Goal: Information Seeking & Learning: Learn about a topic

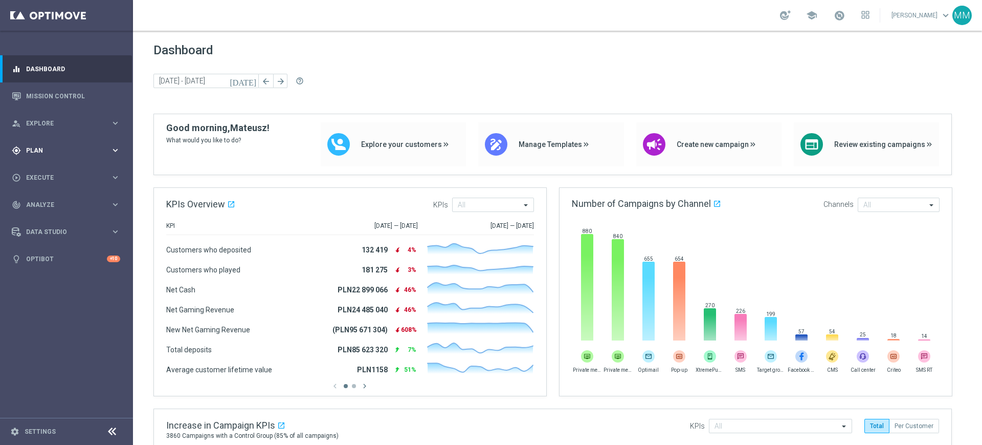
click at [86, 148] on span "Plan" at bounding box center [68, 150] width 84 height 6
click at [87, 96] on link "Mission Control" at bounding box center [73, 95] width 94 height 27
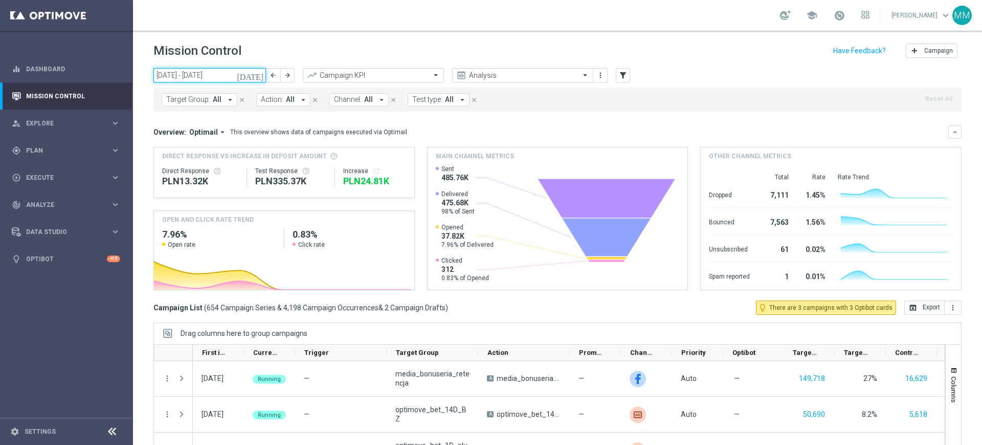
click at [221, 71] on input "22 Sep 2025 - 28 Sep 2025" at bounding box center [209, 75] width 113 height 14
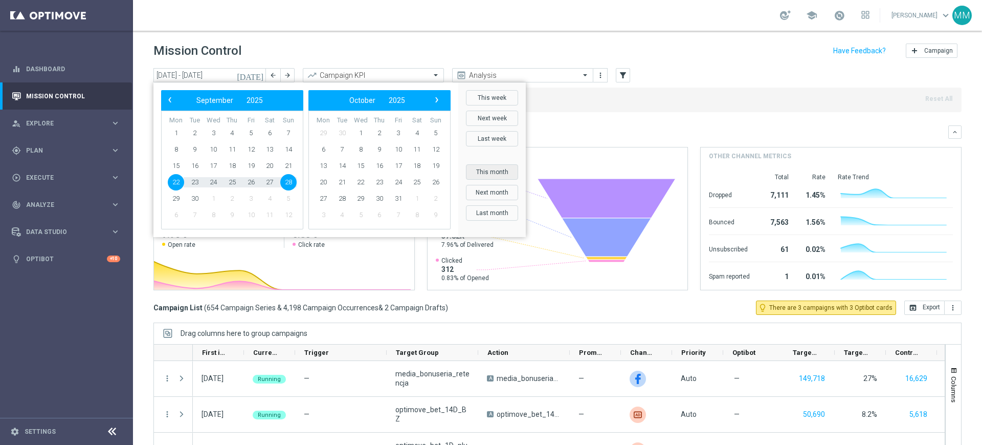
click at [504, 174] on button "This month" at bounding box center [492, 171] width 52 height 15
type input "01 Sep 2025 - 30 Sep 2025"
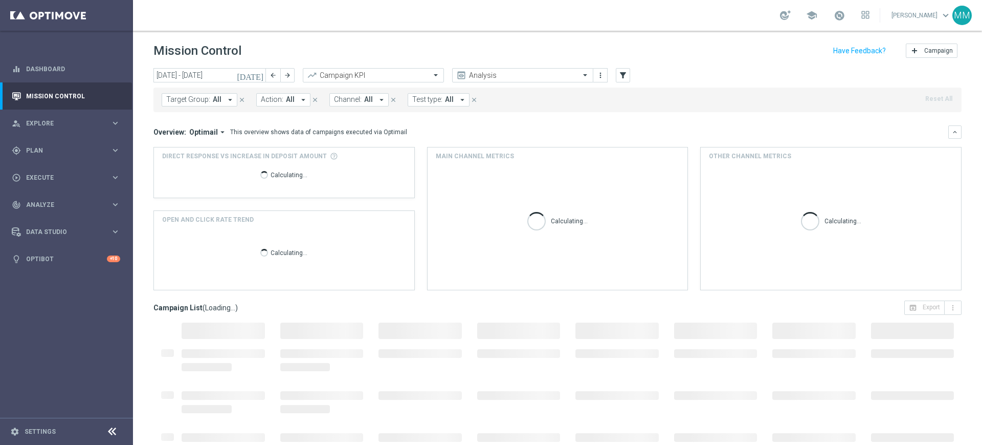
click at [231, 96] on icon "arrow_drop_down" at bounding box center [230, 99] width 9 height 9
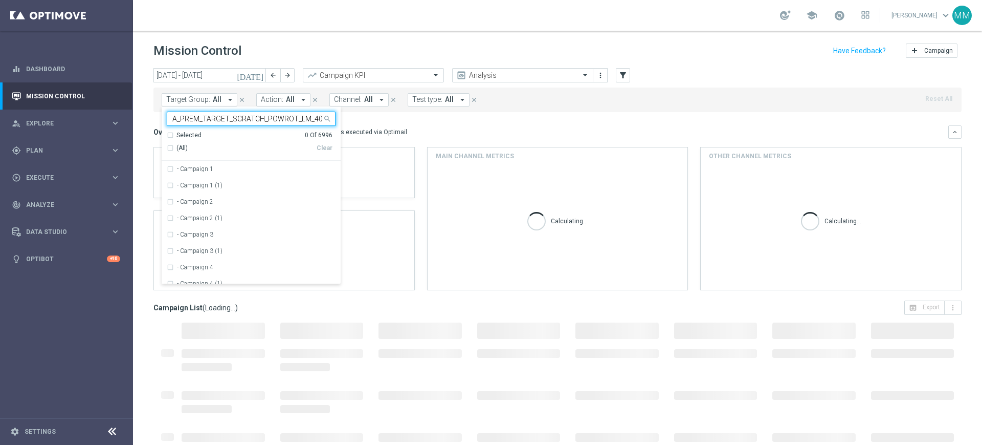
scroll to position [0, 28]
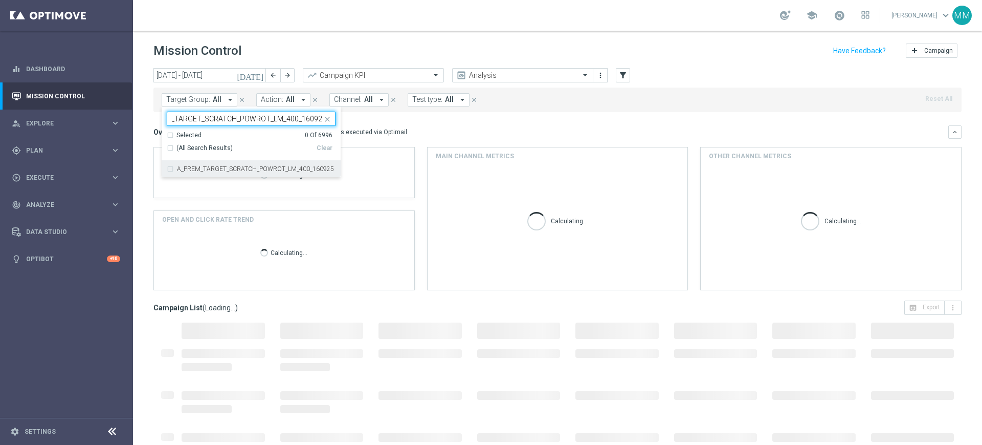
drag, startPoint x: 273, startPoint y: 167, endPoint x: 341, endPoint y: 139, distance: 73.4
click at [274, 167] on label "A_PREM_TARGET_SCRATCH_POWROT_LM_400_160925" at bounding box center [255, 169] width 157 height 6
type input "A_PREM_TARGET_SCRATCH_POWROT_LM_400_160925"
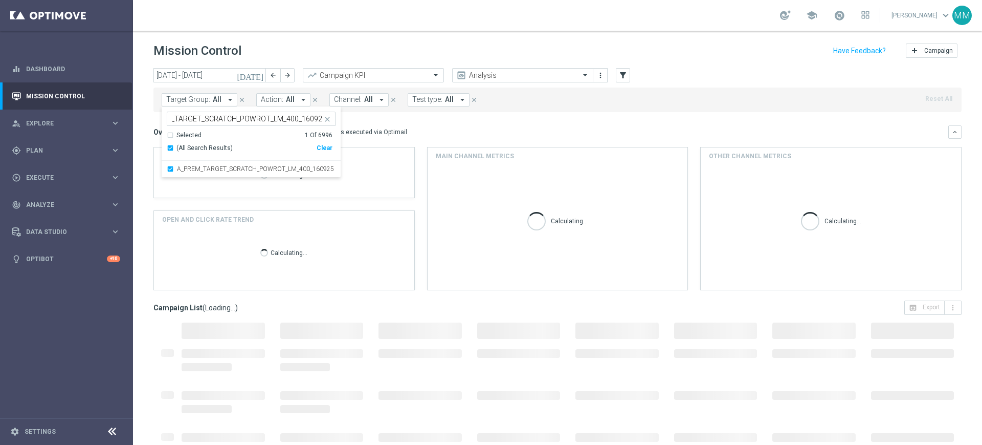
scroll to position [0, 0]
click at [409, 134] on div "Overview: Optimail arrow_drop_down This overview shows data of campaigns execut…" at bounding box center [550, 131] width 795 height 9
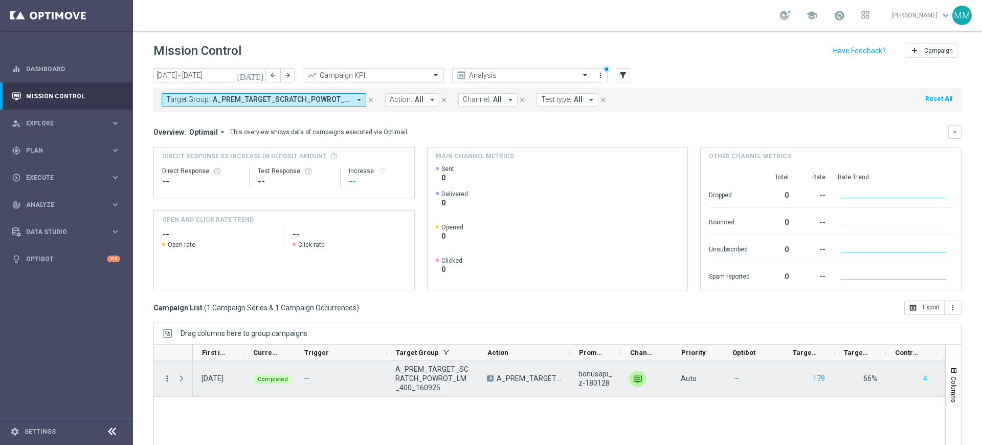
click at [169, 379] on icon "more_vert" at bounding box center [167, 378] width 9 height 9
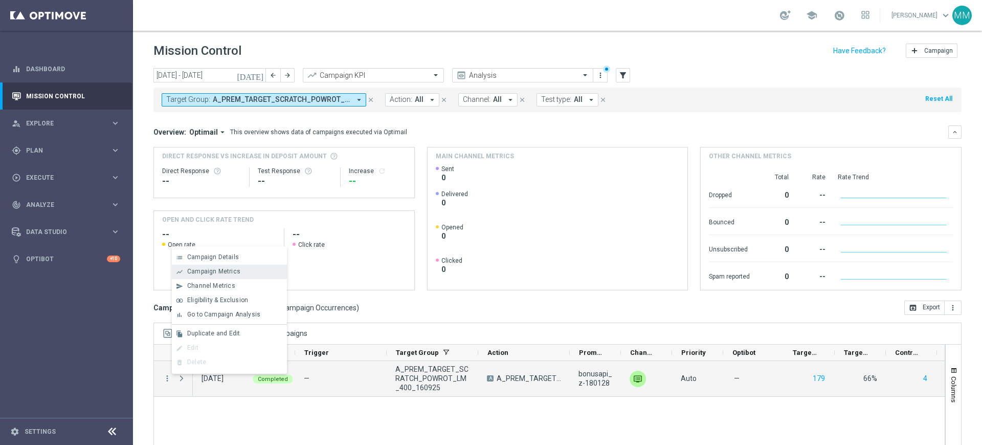
click at [229, 272] on span "Campaign Metrics" at bounding box center [213, 271] width 53 height 7
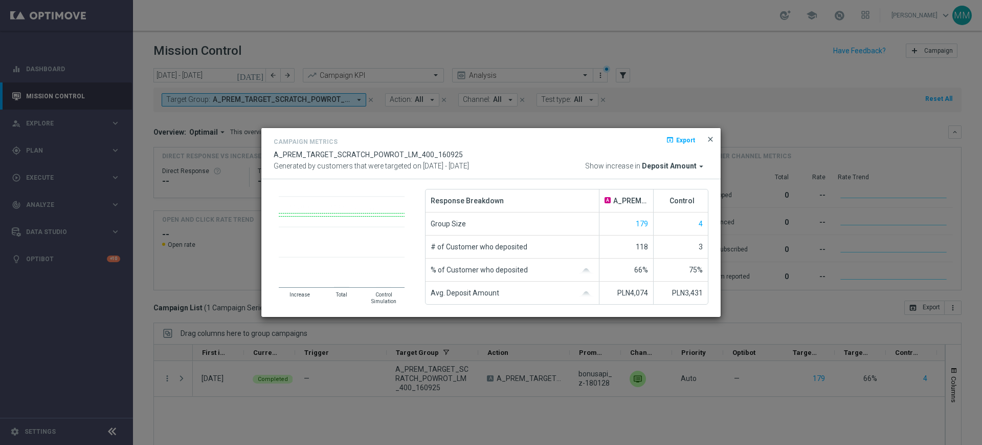
click at [709, 141] on span "close" at bounding box center [711, 139] width 8 height 8
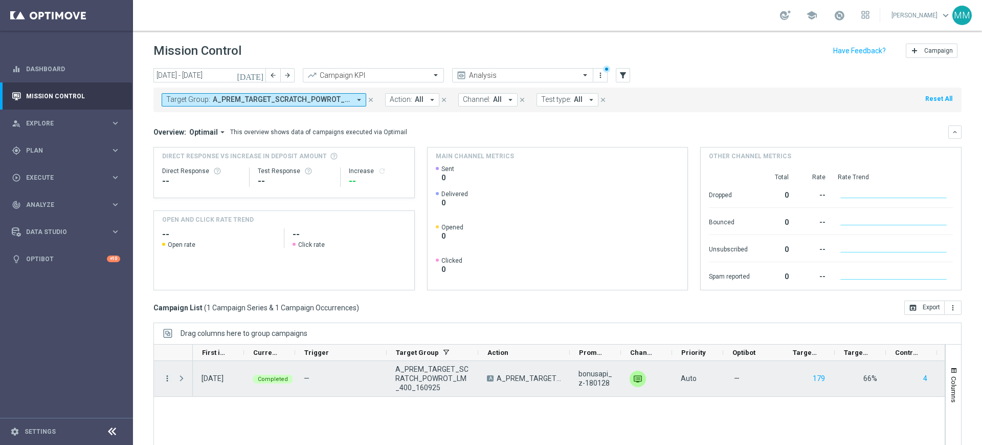
click at [169, 374] on icon "more_vert" at bounding box center [167, 378] width 9 height 9
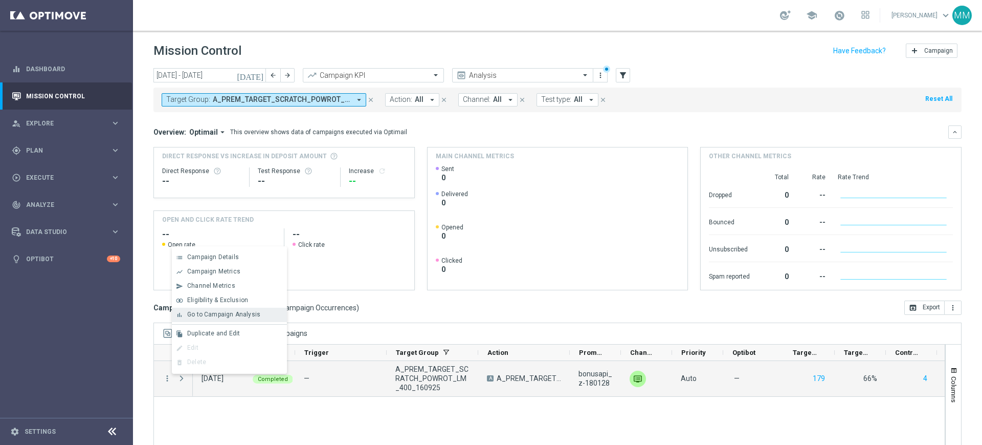
click at [218, 315] on span "Go to Campaign Analysis" at bounding box center [223, 314] width 73 height 7
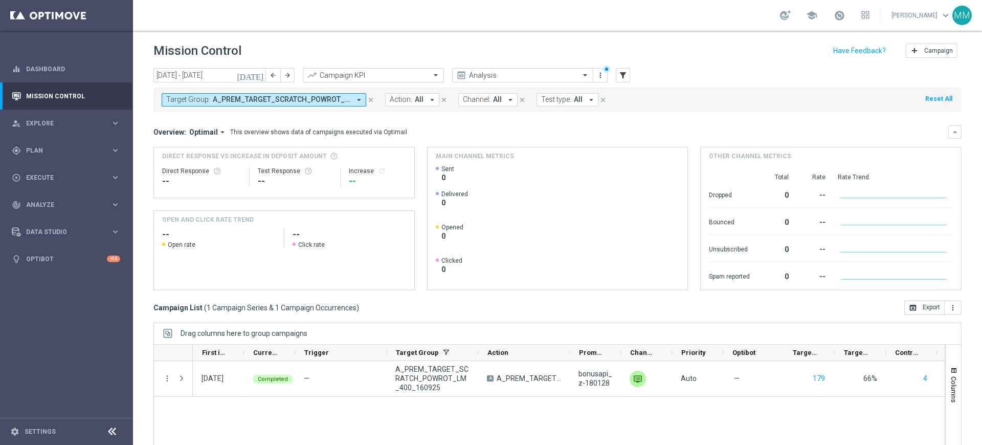
click at [380, 77] on input "text" at bounding box center [363, 75] width 109 height 9
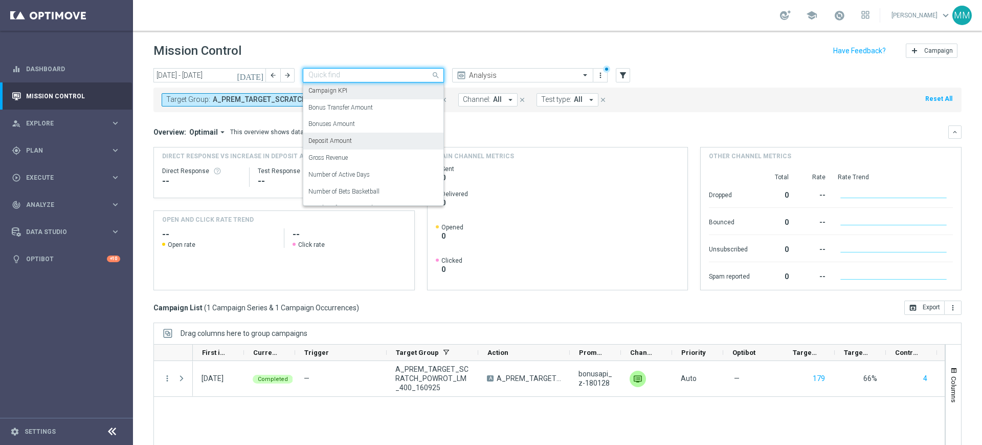
click at [361, 144] on div "Deposit Amount" at bounding box center [374, 141] width 130 height 17
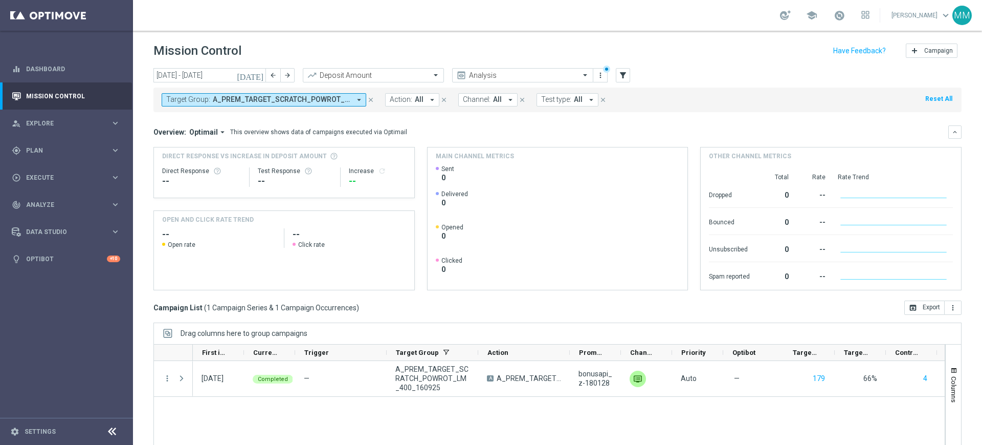
click at [261, 108] on div "Target Group: A_PREM_TARGET_SCRATCH_POWROT_LM_400_160925 arrow_drop_down close …" at bounding box center [557, 99] width 808 height 25
click at [266, 104] on button "Target Group: A_PREM_TARGET_SCRATCH_POWROT_LM_400_160925 arrow_drop_down" at bounding box center [264, 99] width 205 height 13
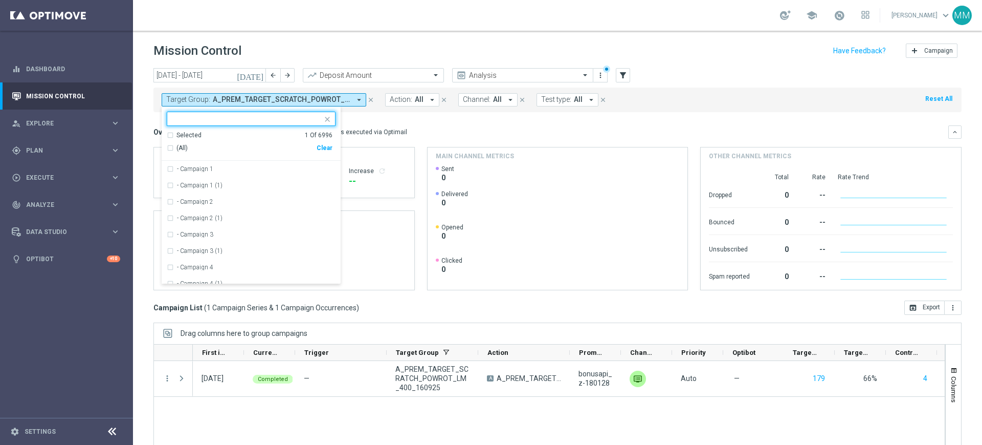
click at [334, 153] on div "Selected 1 Of 6996 (All) Clear" at bounding box center [251, 146] width 179 height 30
click at [0, 0] on div "Clear" at bounding box center [0, 0] width 0 height 0
click at [301, 120] on input "text" at bounding box center [247, 119] width 150 height 9
paste input "A_PEXTRA_TARGET_SCRATCH_POWROT_LM_800_160925"
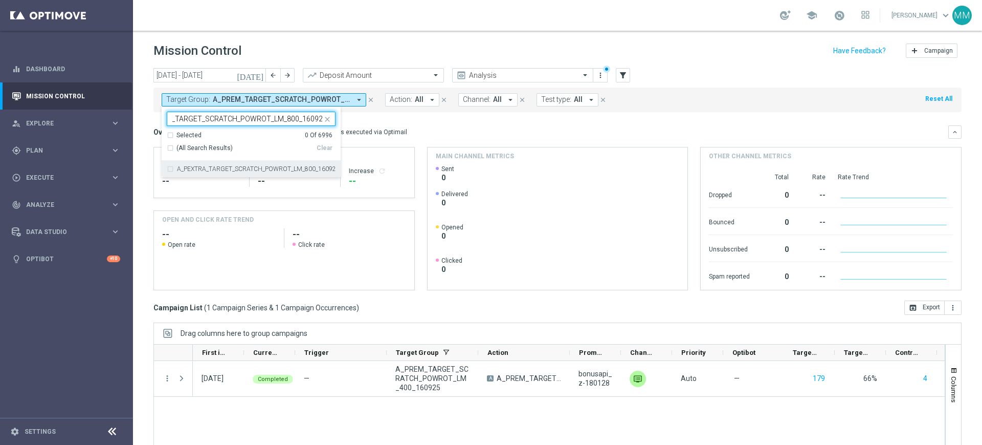
click at [297, 161] on div "A_PEXTRA_TARGET_SCRATCH_POWROT_LM_800_160925" at bounding box center [251, 169] width 169 height 16
type input "A_PEXTRA_TARGET_SCRATCH_POWROT_LM_800_160925"
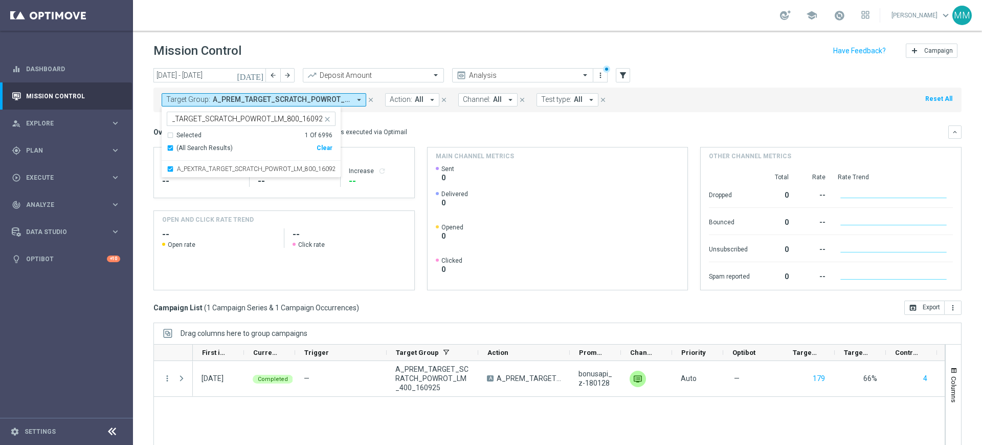
scroll to position [0, 0]
click at [378, 140] on div "Overview: Optimail arrow_drop_down This overview shows data of campaigns execut…" at bounding box center [557, 207] width 808 height 165
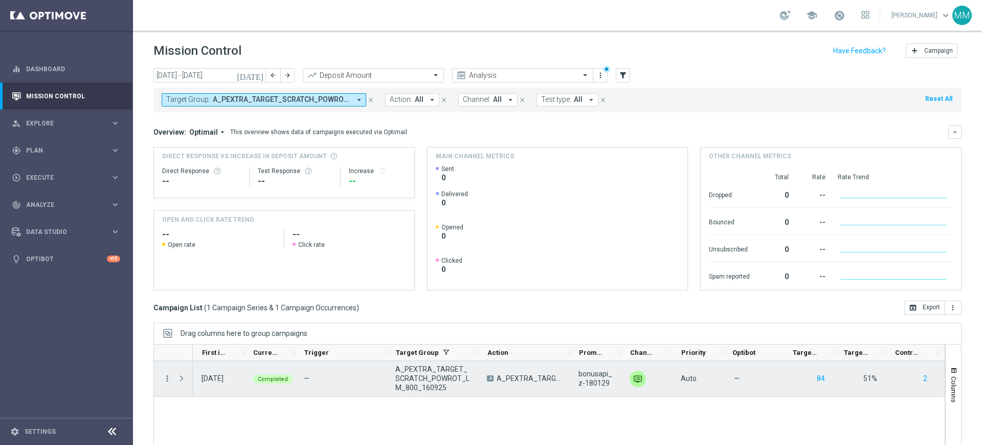
click at [166, 381] on icon "more_vert" at bounding box center [167, 378] width 9 height 9
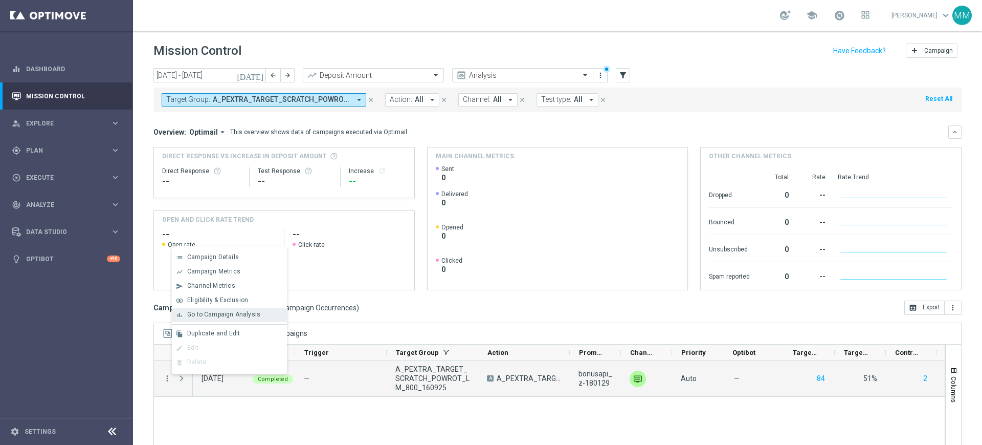
click at [220, 316] on span "Go to Campaign Analysis" at bounding box center [223, 314] width 73 height 7
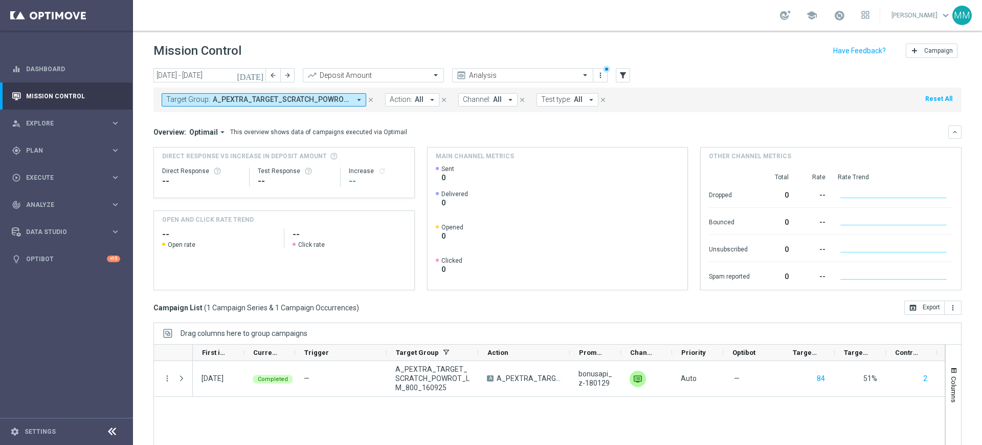
click at [309, 101] on span "A_PEXTRA_TARGET_SCRATCH_POWROT_LM_800_160925" at bounding box center [282, 99] width 138 height 9
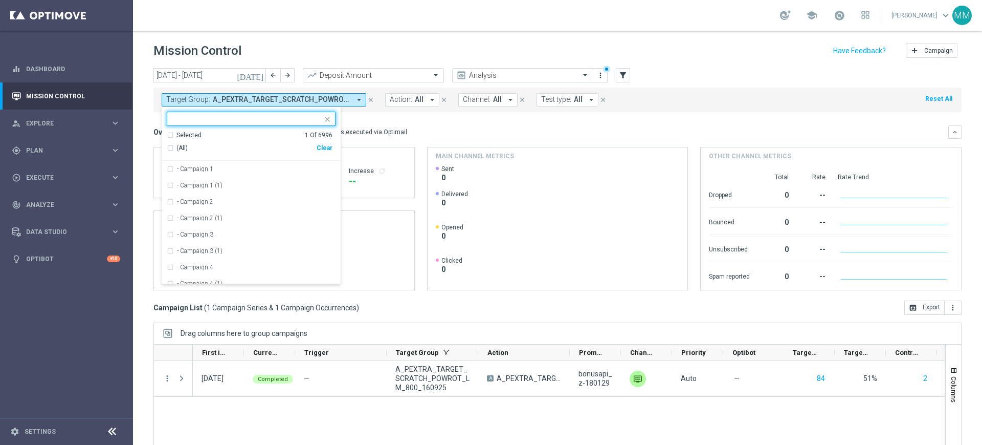
click at [0, 0] on div "Clear" at bounding box center [0, 0] width 0 height 0
click at [305, 121] on input "text" at bounding box center [247, 119] width 150 height 9
paste input "A_MIN_TARGET_ZBR_LM_100DO30_170925"
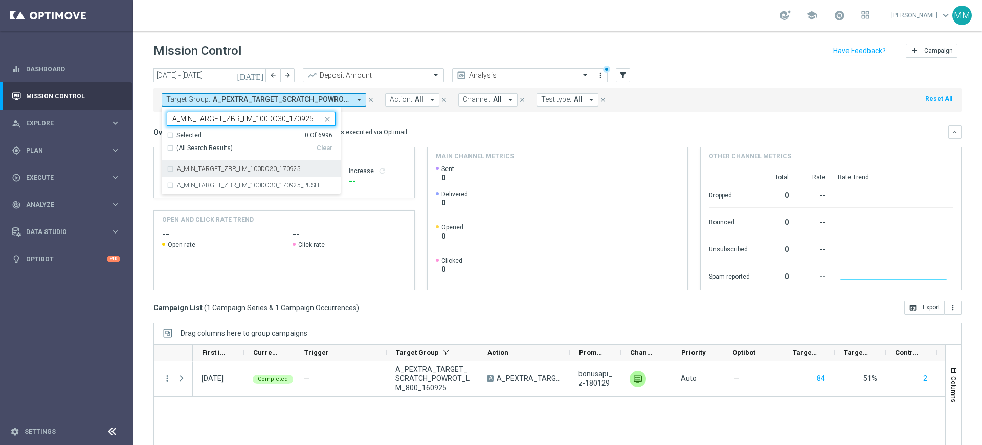
drag, startPoint x: 290, startPoint y: 158, endPoint x: 376, endPoint y: 139, distance: 88.4
click at [276, 164] on div "A_MIN_TARGET_ZBR_LM_100DO30_170925" at bounding box center [251, 169] width 169 height 16
type input "A_MIN_TARGET_ZBR_LM_100DO30_170925"
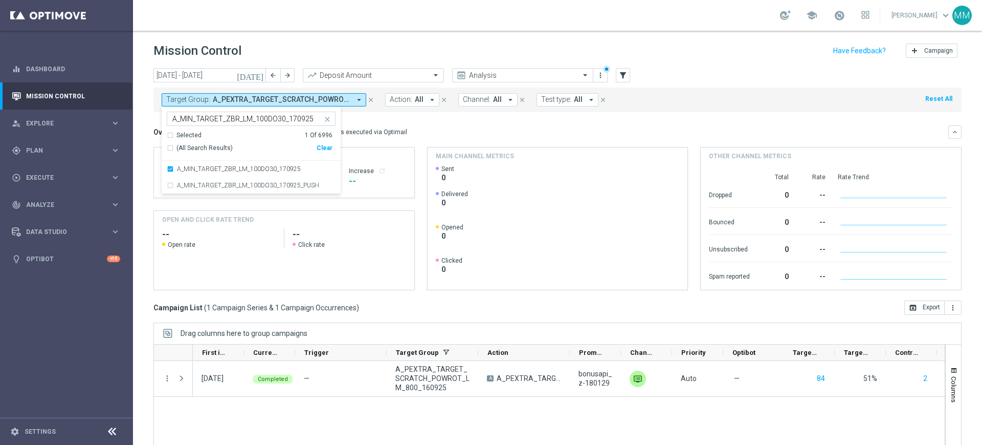
click at [378, 139] on div "Overview: Optimail arrow_drop_down This overview shows data of campaigns execut…" at bounding box center [557, 207] width 808 height 165
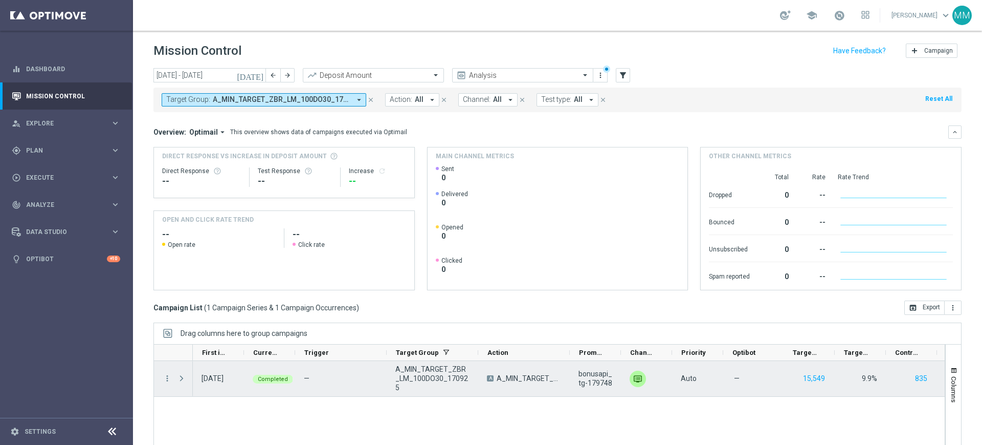
click at [173, 375] on div at bounding box center [182, 378] width 20 height 35
click at [169, 376] on icon "more_vert" at bounding box center [167, 378] width 9 height 9
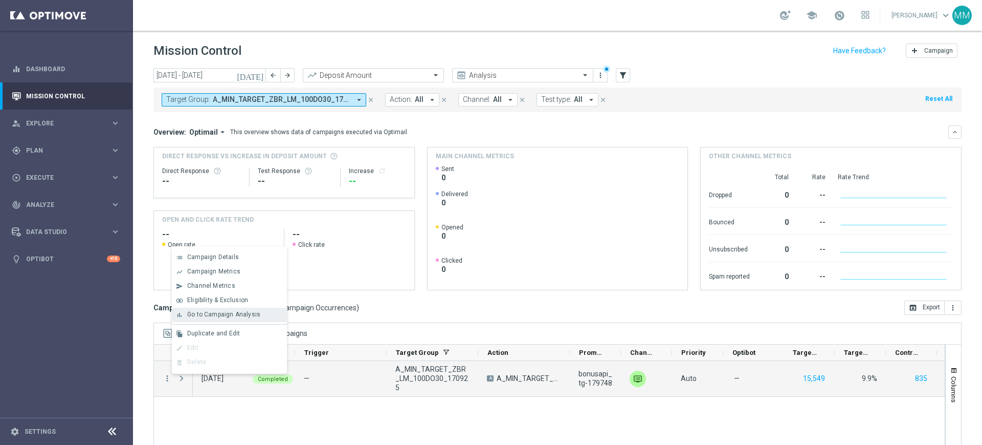
click at [232, 315] on span "Go to Campaign Analysis" at bounding box center [223, 314] width 73 height 7
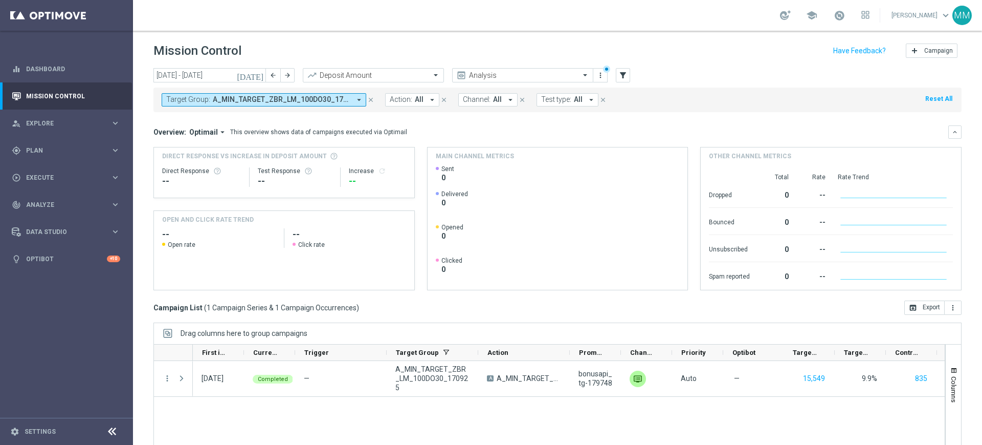
click at [305, 99] on span "A_MIN_TARGET_ZBR_LM_100DO30_170925" at bounding box center [282, 99] width 138 height 9
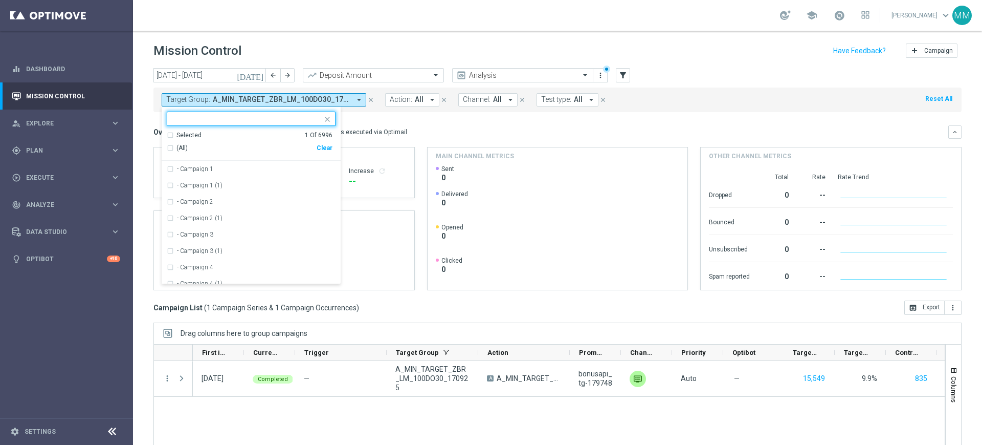
click at [332, 152] on div "Selected 1 Of 6996 (All) Clear" at bounding box center [251, 146] width 179 height 30
click at [0, 0] on div "Clear" at bounding box center [0, 0] width 0 height 0
click at [297, 118] on input "text" at bounding box center [247, 119] width 150 height 9
paste input "A_LOW_TARGET_ZBR_LM_100DO60_170925"
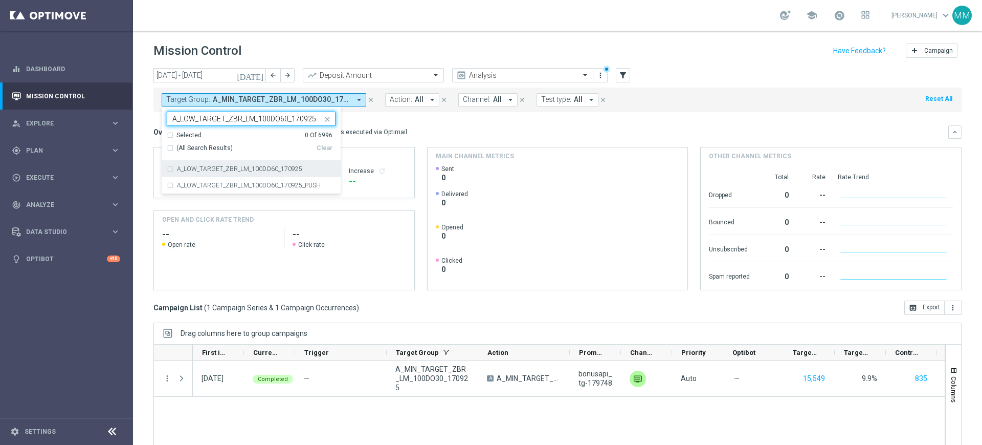
click at [284, 160] on div "Selected 0 Of 6996 (All Search Results) Clear" at bounding box center [251, 146] width 179 height 30
click at [302, 168] on div "A_LOW_TARGET_ZBR_LM_100DO60_170925" at bounding box center [256, 169] width 159 height 6
type input "A_LOW_TARGET_ZBR_LM_100DO60_170925"
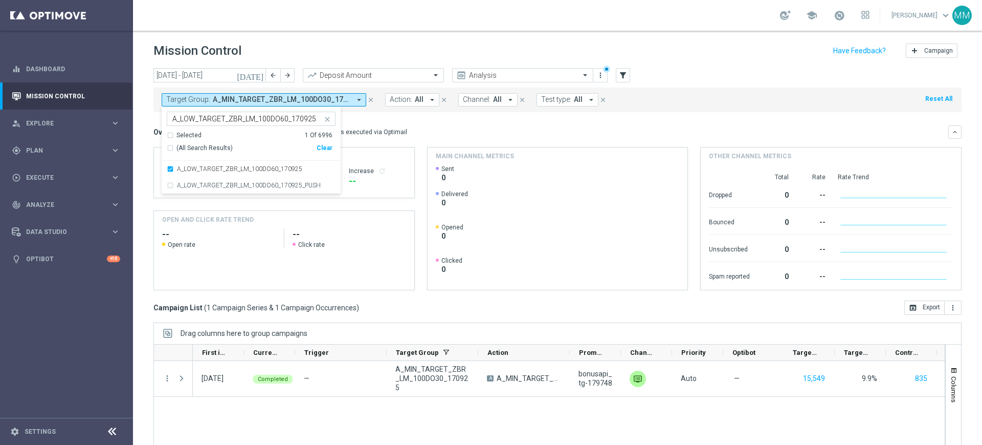
click at [365, 136] on div "This overview shows data of campaigns executed via Optimail" at bounding box center [318, 131] width 177 height 9
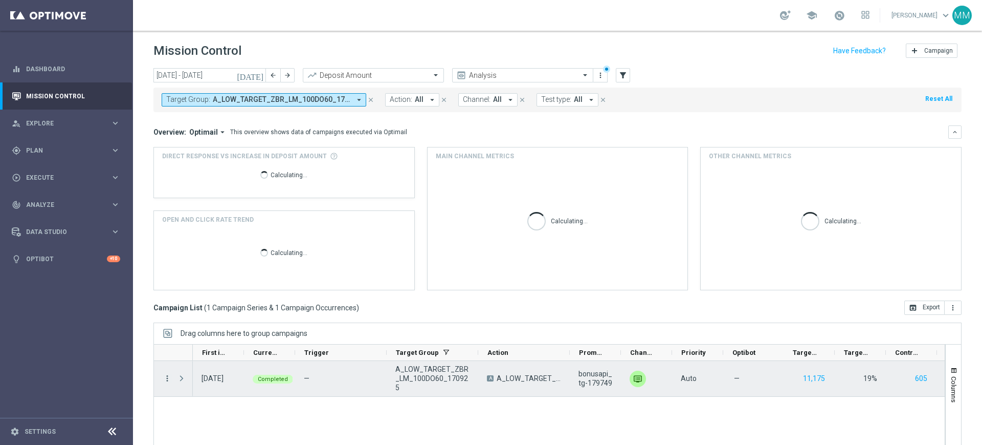
click at [167, 374] on icon "more_vert" at bounding box center [167, 378] width 9 height 9
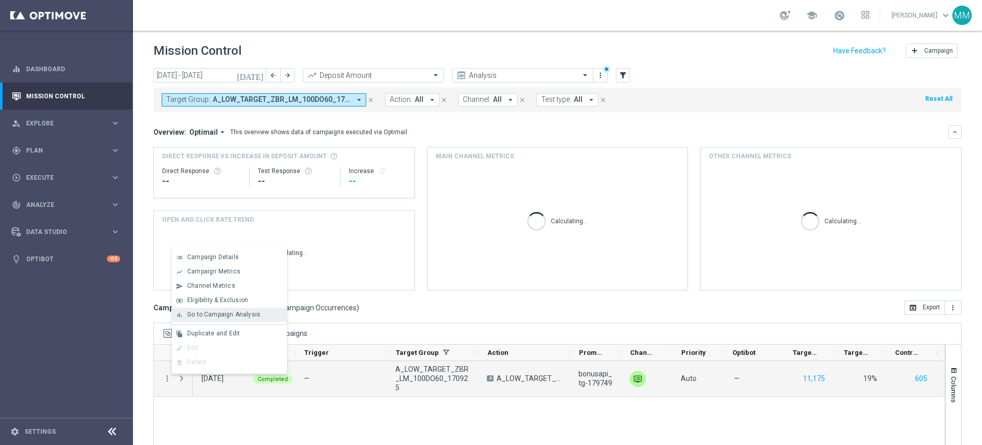
click at [212, 317] on span "Go to Campaign Analysis" at bounding box center [223, 314] width 73 height 7
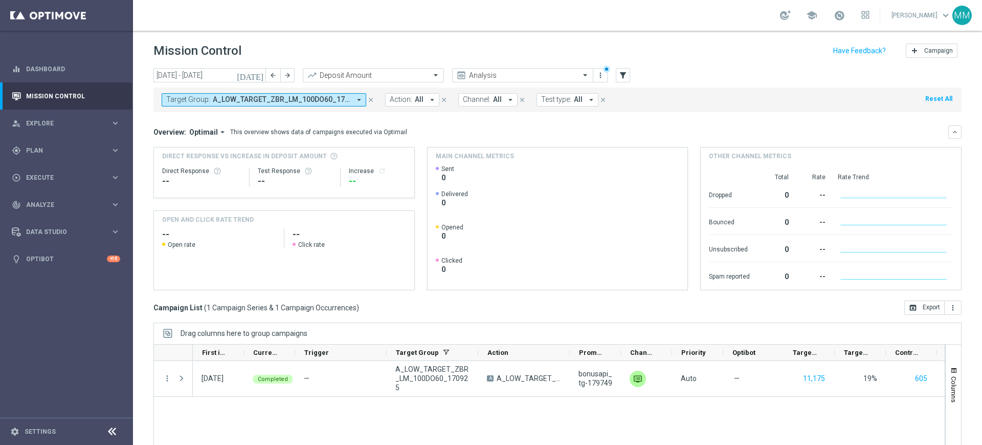
click at [355, 105] on button "Target Group: A_LOW_TARGET_ZBR_LM_100DO60_170925 arrow_drop_down" at bounding box center [264, 99] width 205 height 13
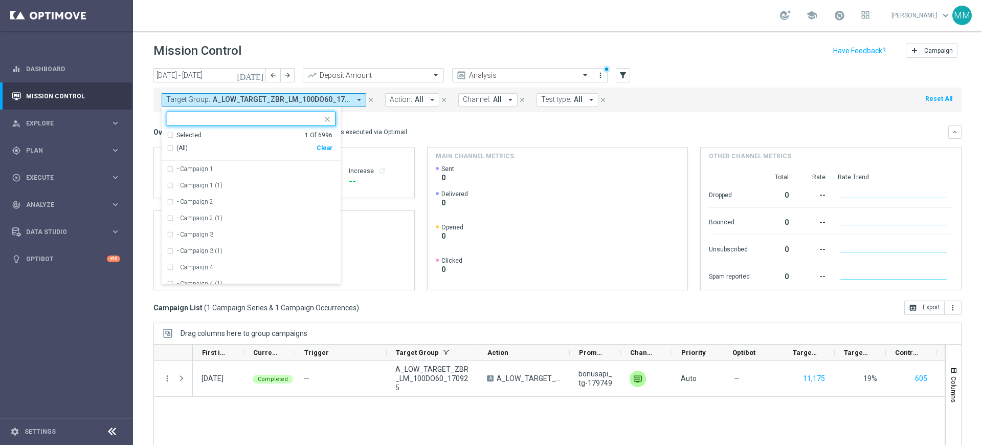
click at [0, 0] on div "Clear" at bounding box center [0, 0] width 0 height 0
click at [297, 116] on input "text" at bounding box center [247, 119] width 150 height 9
paste input "A_MIN_TARGET_BET_PN_100DO30_190925"
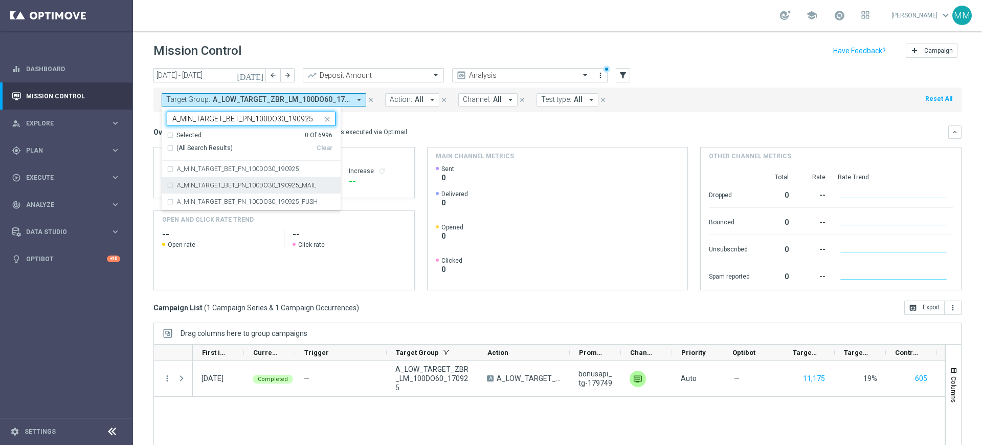
click at [246, 183] on label "A_MIN_TARGET_BET_PN_100DO30_190925_MAIL" at bounding box center [246, 185] width 139 height 6
type input "A_MIN_TARGET_BET_PN_100DO30_190925"
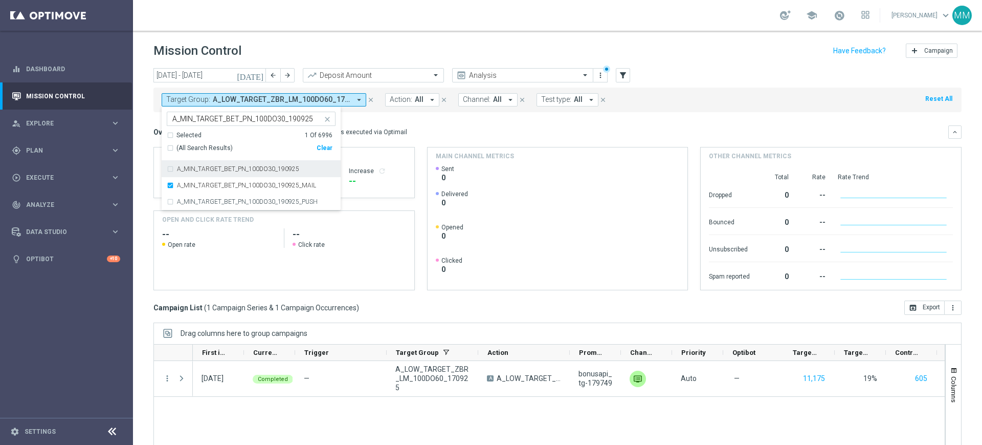
click at [255, 169] on label "A_MIN_TARGET_BET_PN_100DO30_190925" at bounding box center [238, 169] width 122 height 6
drag, startPoint x: 258, startPoint y: 184, endPoint x: 366, endPoint y: 148, distance: 113.9
click at [259, 184] on label "A_MIN_TARGET_BET_PN_100DO30_190925_MAIL" at bounding box center [246, 185] width 139 height 6
click at [405, 140] on div "Overview: Optimail arrow_drop_down This overview shows data of campaigns execut…" at bounding box center [557, 207] width 808 height 165
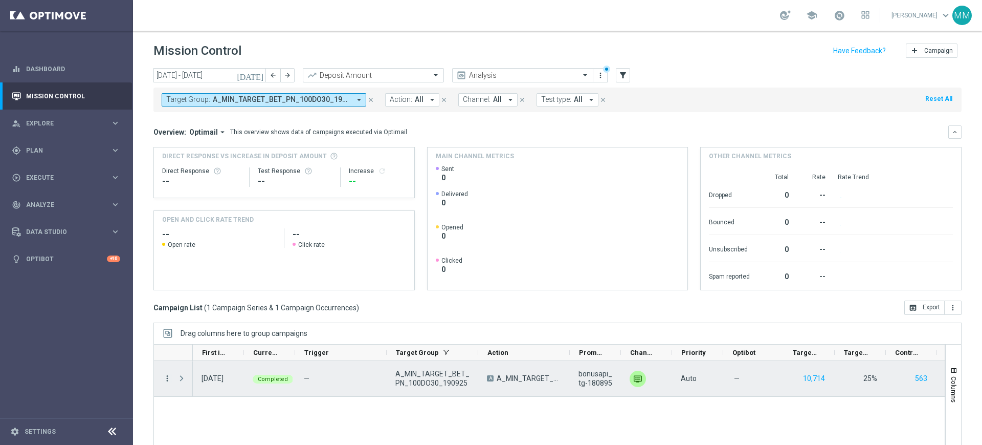
click at [163, 378] on icon "more_vert" at bounding box center [167, 378] width 9 height 9
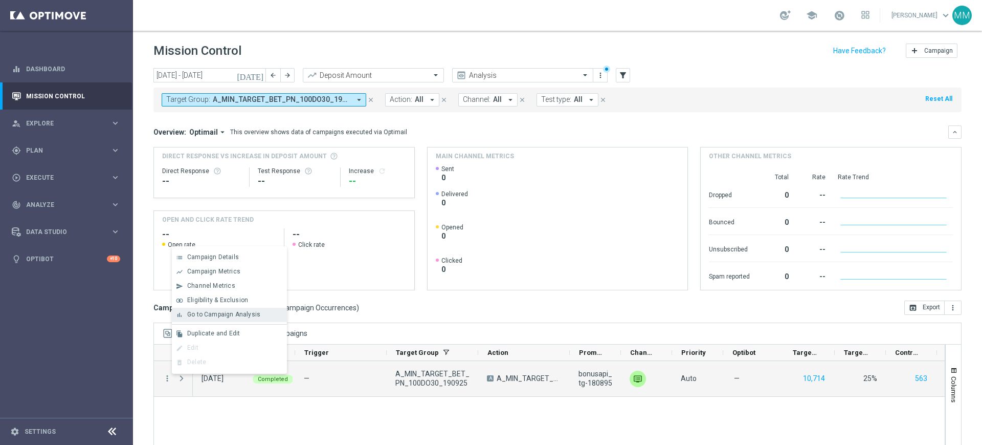
click at [225, 316] on span "Go to Campaign Analysis" at bounding box center [223, 314] width 73 height 7
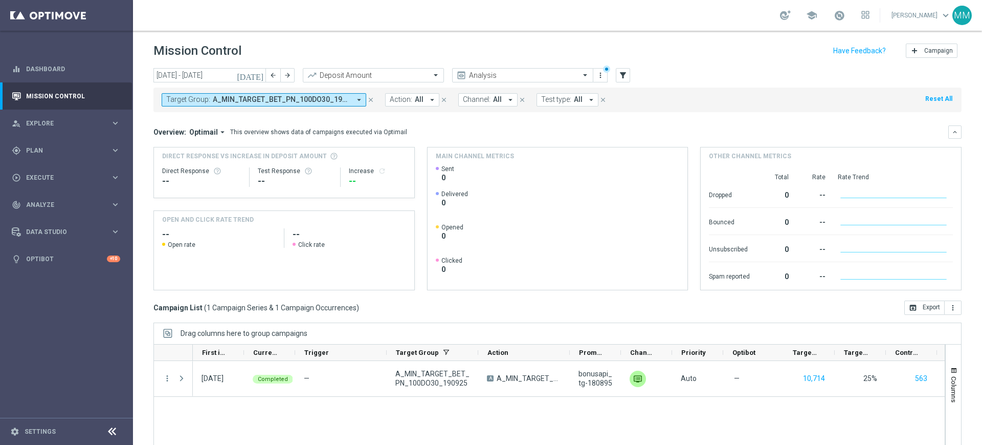
click at [302, 98] on span "A_MIN_TARGET_BET_PN_100DO30_190925" at bounding box center [282, 99] width 138 height 9
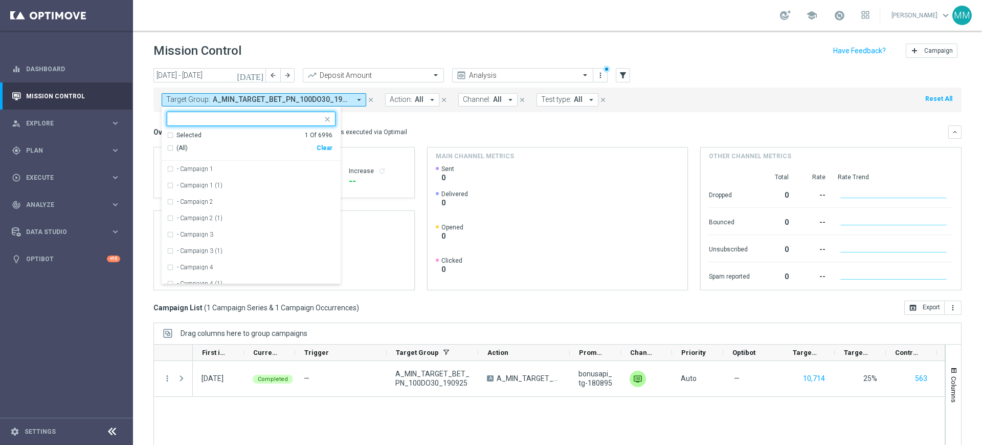
drag, startPoint x: 328, startPoint y: 148, endPoint x: 304, endPoint y: 116, distance: 40.9
click at [0, 0] on div "Clear" at bounding box center [0, 0] width 0 height 0
click at [300, 114] on div at bounding box center [244, 118] width 155 height 13
paste input "A_LOW_TARGET_BET_PN_50DO50_190925"
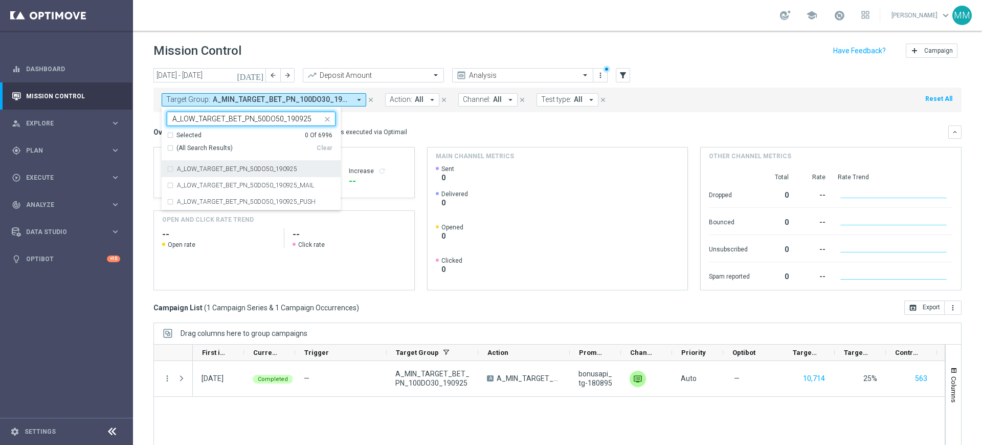
drag, startPoint x: 260, startPoint y: 172, endPoint x: 280, endPoint y: 166, distance: 20.2
click at [261, 172] on div "A_LOW_TARGET_BET_PN_50DO50_190925" at bounding box center [251, 169] width 169 height 16
type input "A_LOW_TARGET_BET_PN_50DO50_190925"
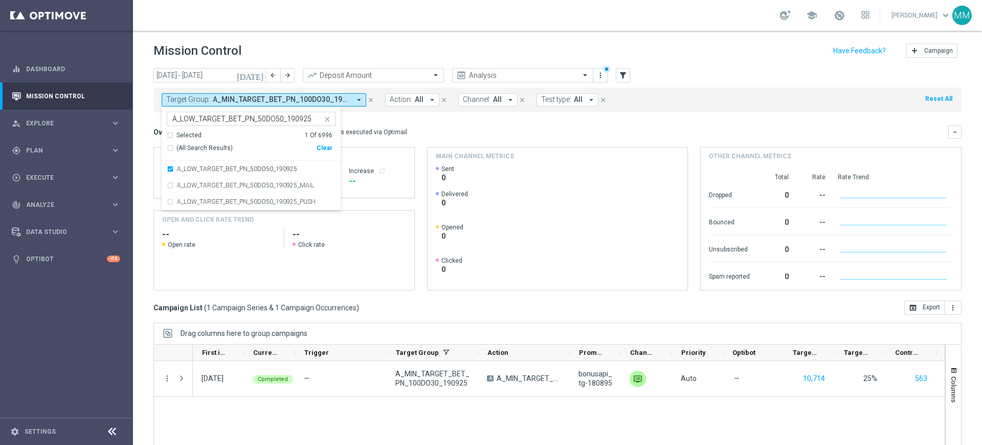
click at [433, 133] on div "Overview: Optimail arrow_drop_down This overview shows data of campaigns execut…" at bounding box center [550, 131] width 795 height 9
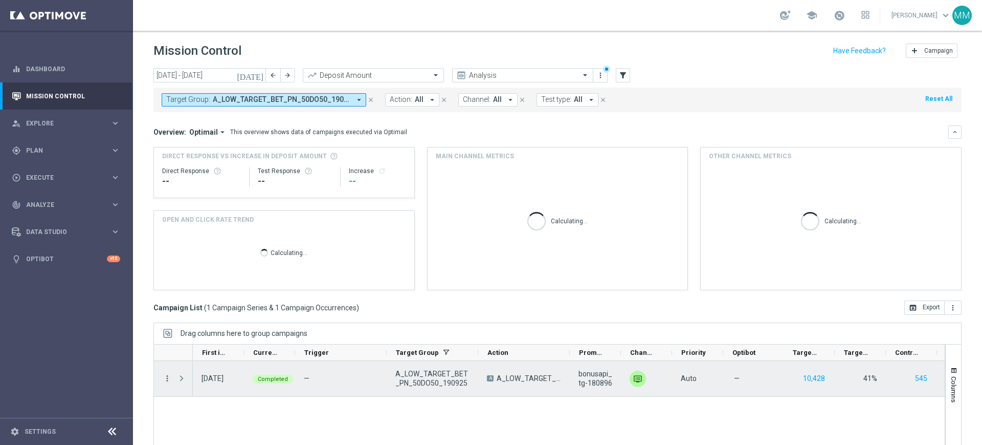
click at [166, 374] on icon "more_vert" at bounding box center [167, 378] width 9 height 9
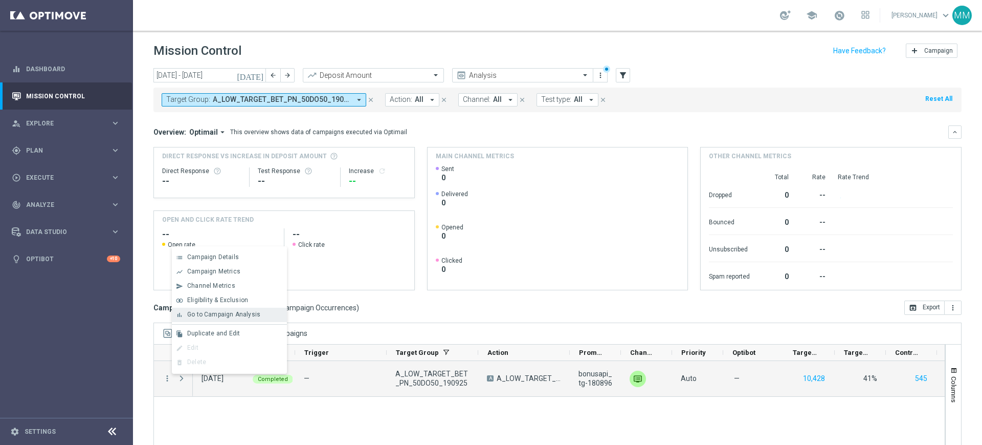
click at [235, 316] on span "Go to Campaign Analysis" at bounding box center [223, 314] width 73 height 7
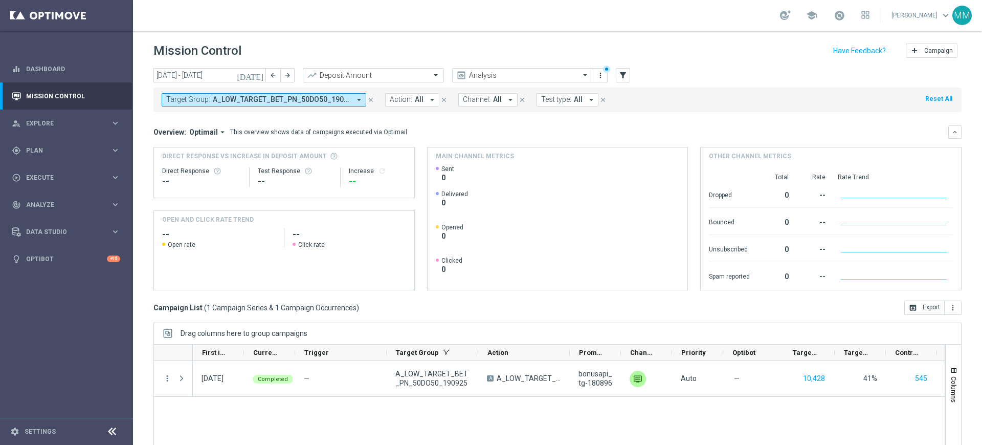
click at [344, 101] on span "A_LOW_TARGET_BET_PN_50DO50_190925" at bounding box center [282, 99] width 138 height 9
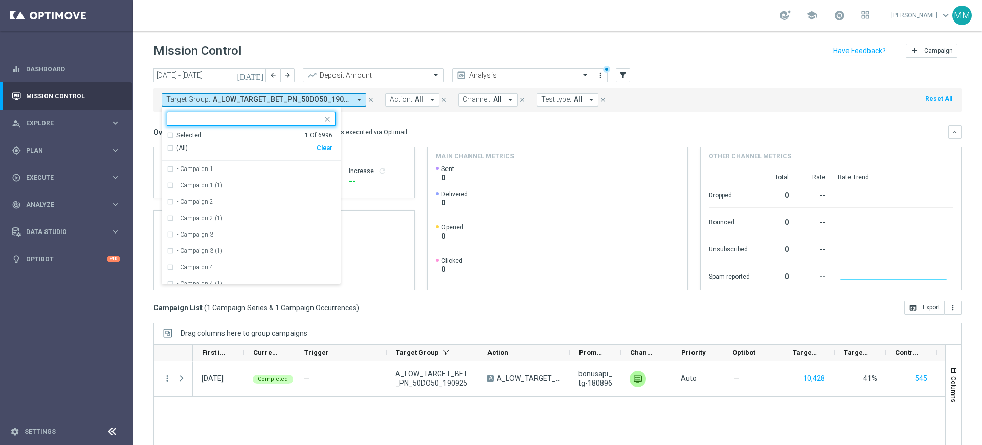
drag, startPoint x: 325, startPoint y: 148, endPoint x: 324, endPoint y: 142, distance: 6.2
click at [0, 0] on div "Clear" at bounding box center [0, 0] width 0 height 0
click at [307, 117] on input "text" at bounding box center [247, 119] width 150 height 9
paste input "A_MED_TARGET_CASHBACK_20do100_190925"
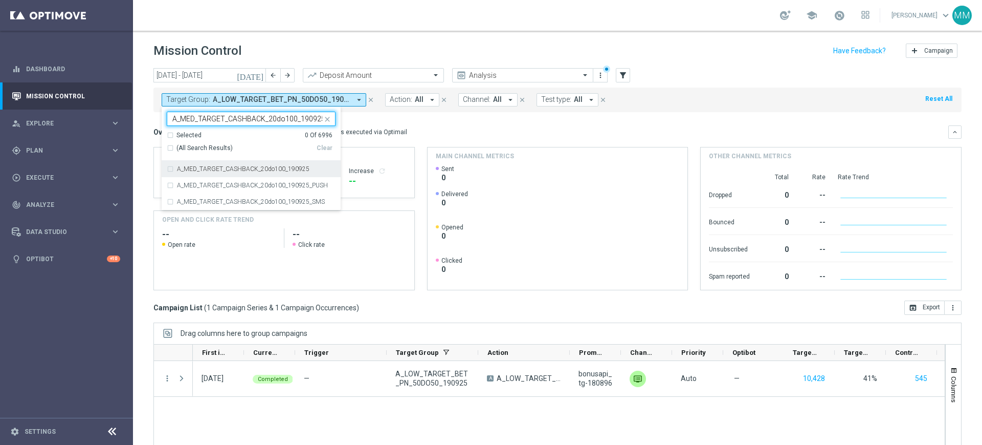
click at [288, 173] on div "A_MED_TARGET_CASHBACK_20do100_190925" at bounding box center [251, 169] width 169 height 16
type input "A_MED_TARGET_CASHBACK_20do100_190925"
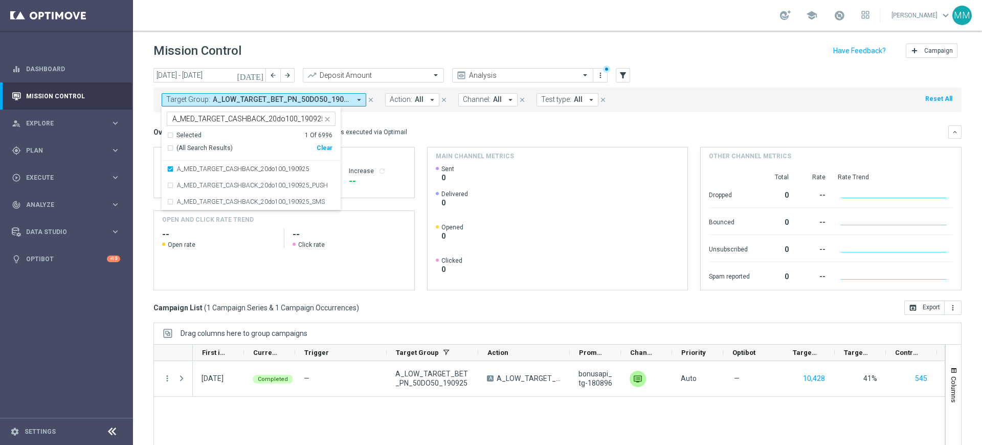
click at [368, 137] on div "Overview: Optimail arrow_drop_down This overview shows data of campaigns execut…" at bounding box center [557, 131] width 808 height 13
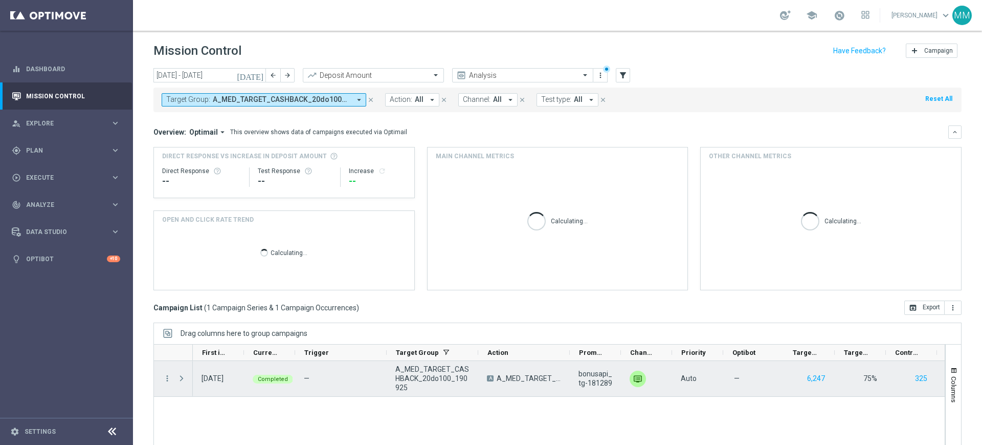
click at [170, 378] on icon "more_vert" at bounding box center [167, 378] width 9 height 9
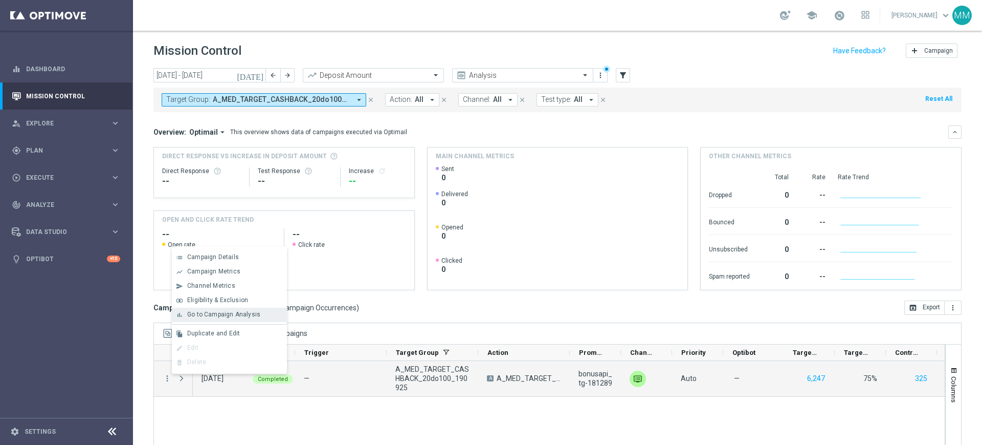
click at [246, 311] on span "Go to Campaign Analysis" at bounding box center [223, 314] width 73 height 7
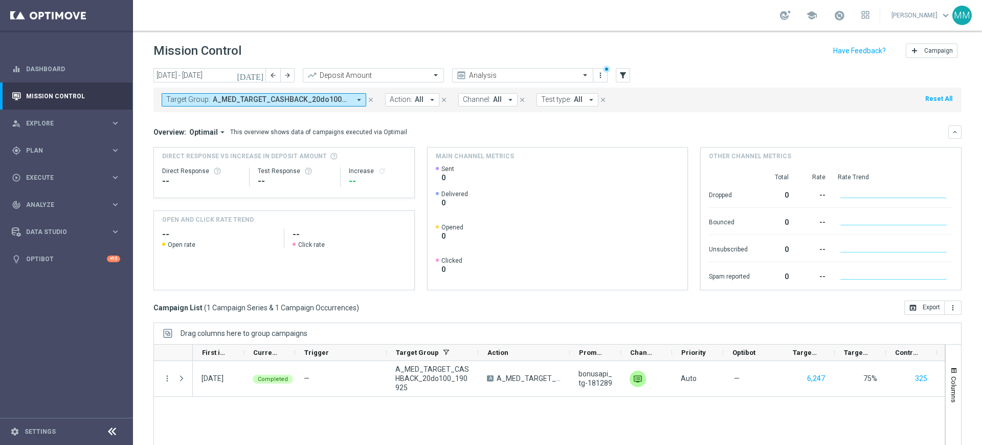
click at [261, 100] on span "A_MED_TARGET_CASHBACK_20do100_190925" at bounding box center [282, 99] width 138 height 9
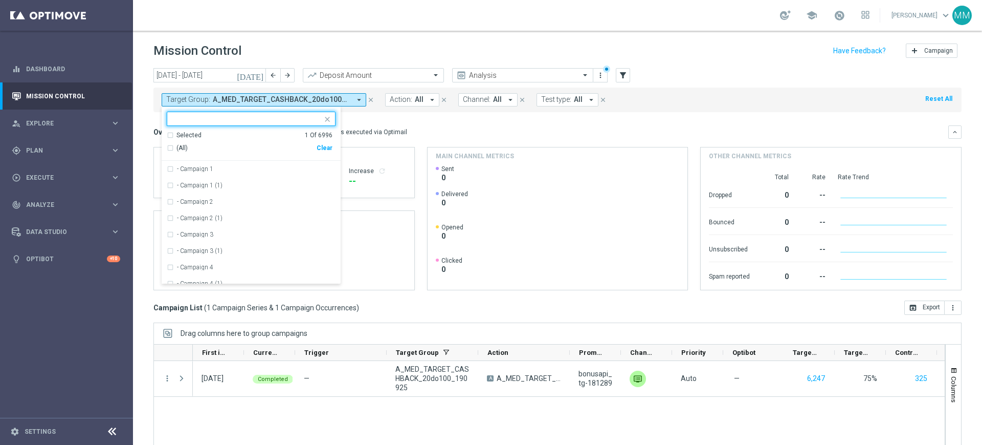
click at [0, 0] on div "Clear" at bounding box center [0, 0] width 0 height 0
click at [305, 120] on input "text" at bounding box center [247, 119] width 150 height 9
paste input "A_HIGH_TARGET_CASHBACK_20do250_190925"
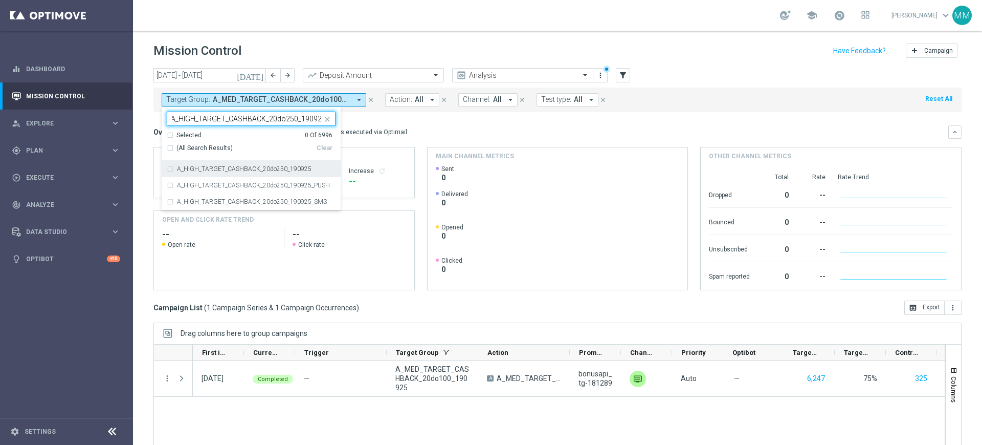
click at [281, 169] on label "A_HIGH_TARGET_CASHBACK_20do250_190925" at bounding box center [244, 169] width 135 height 6
type input "A_HIGH_TARGET_CASHBACK_20do250_190925"
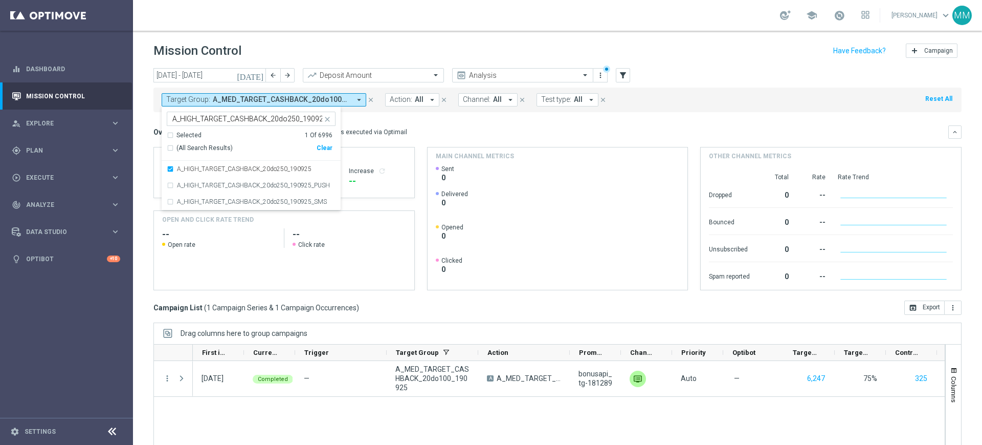
click at [436, 143] on div "Overview: Optimail arrow_drop_down This overview shows data of campaigns execut…" at bounding box center [557, 207] width 808 height 165
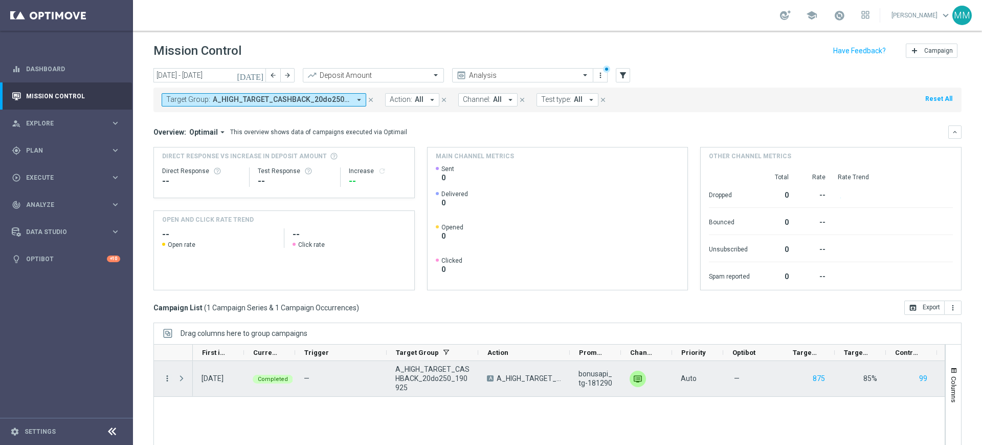
click at [164, 379] on icon "more_vert" at bounding box center [167, 378] width 9 height 9
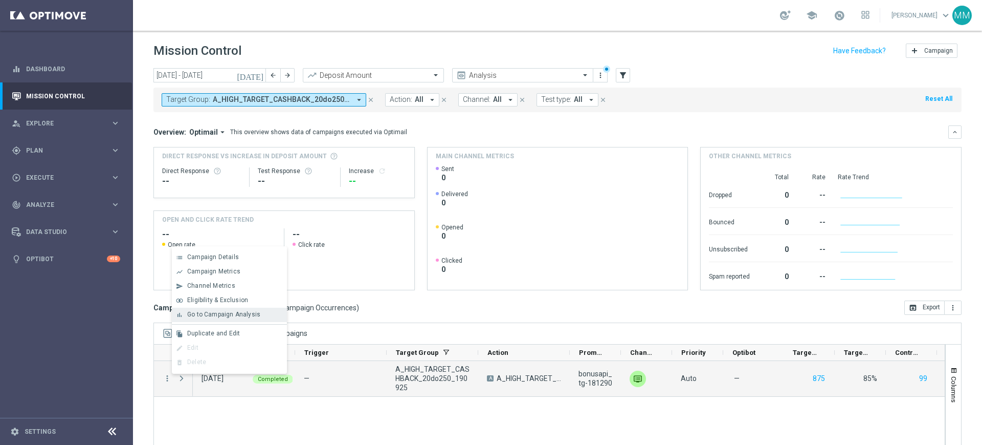
click at [247, 318] on div "bar_chart Go to Campaign Analysis" at bounding box center [229, 315] width 115 height 14
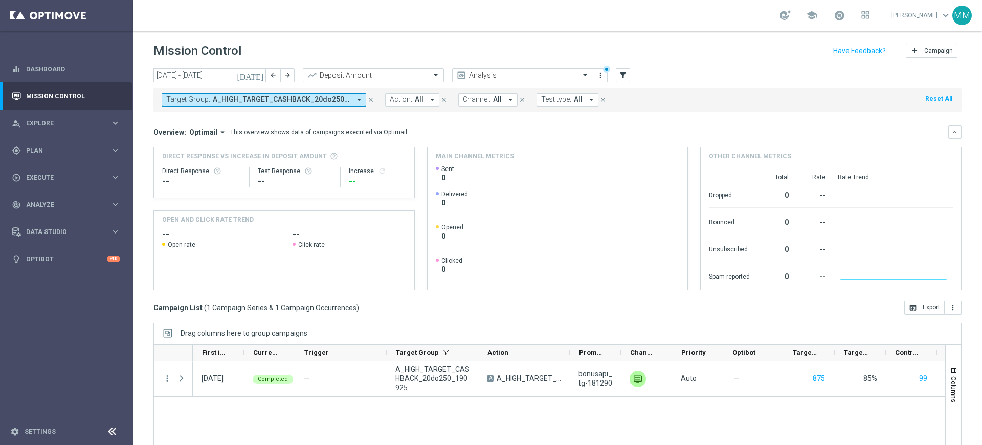
click at [274, 103] on span "A_HIGH_TARGET_CASHBACK_20do250_190925" at bounding box center [282, 99] width 138 height 9
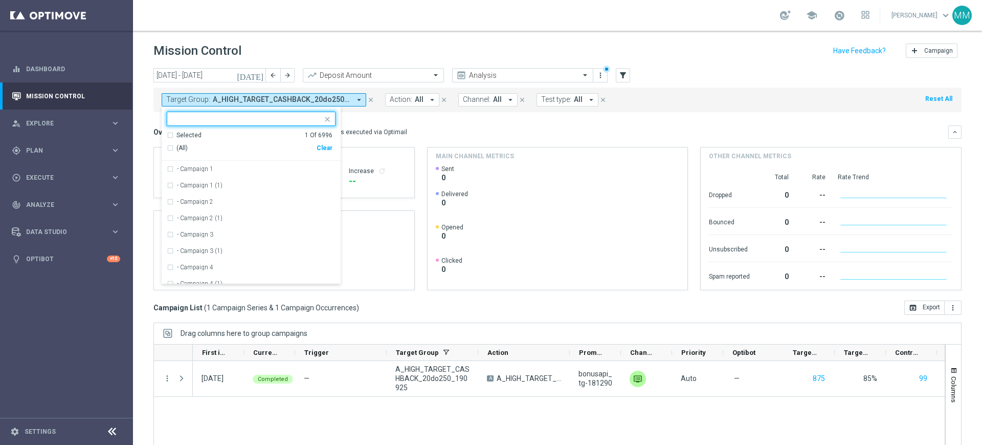
drag, startPoint x: 327, startPoint y: 150, endPoint x: 292, endPoint y: 108, distance: 54.5
click at [0, 0] on div "Clear" at bounding box center [0, 0] width 0 height 0
click at [292, 108] on div "Selected 0 Of 6996 (All) Clear - Campaign 1 - Campaign 1 (1) - Campaign 2 - Cam…" at bounding box center [251, 195] width 179 height 178
click at [292, 122] on input "text" at bounding box center [247, 119] width 150 height 9
paste input "A_PREM-PEXTRA_TARGET_WIN_PN_500_190925"
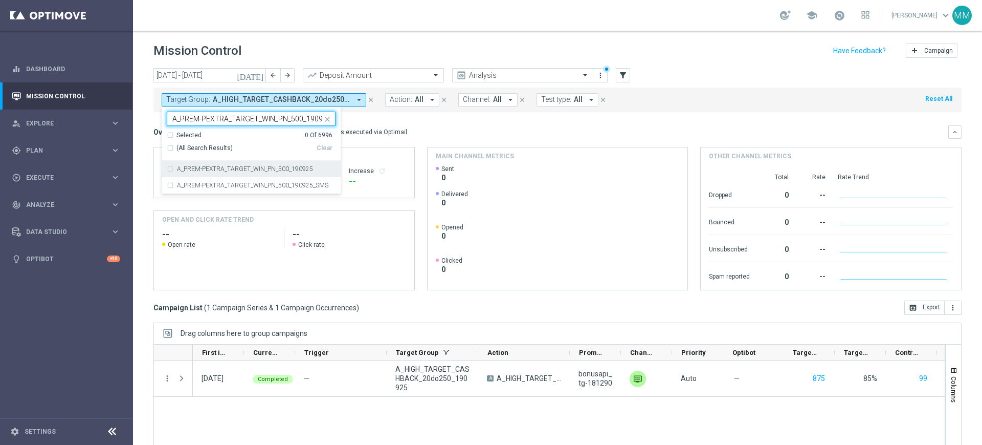
scroll to position [0, 6]
click at [263, 172] on div "A_PREM-PEXTRA_TARGET_WIN_PN_500_190925" at bounding box center [251, 169] width 169 height 16
type input "A_PREM-PEXTRA_TARGET_WIN_PN_500_190925"
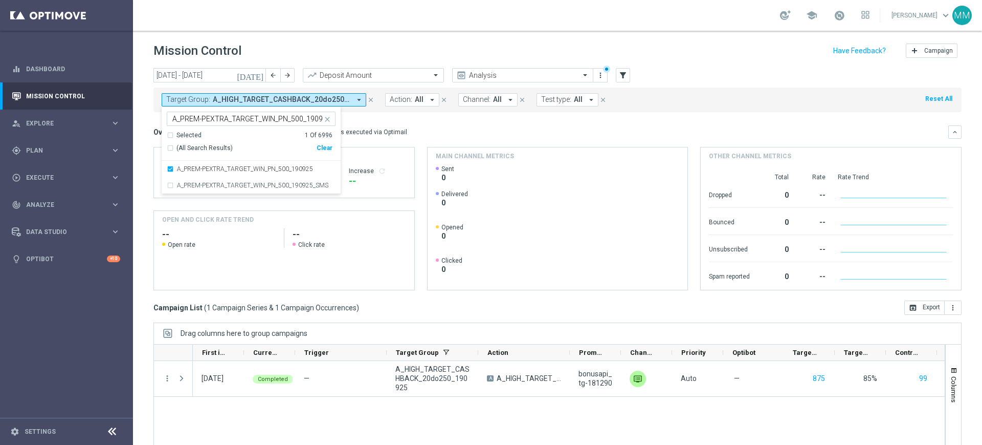
click at [416, 130] on div "Overview: Optimail arrow_drop_down This overview shows data of campaigns execut…" at bounding box center [550, 131] width 795 height 9
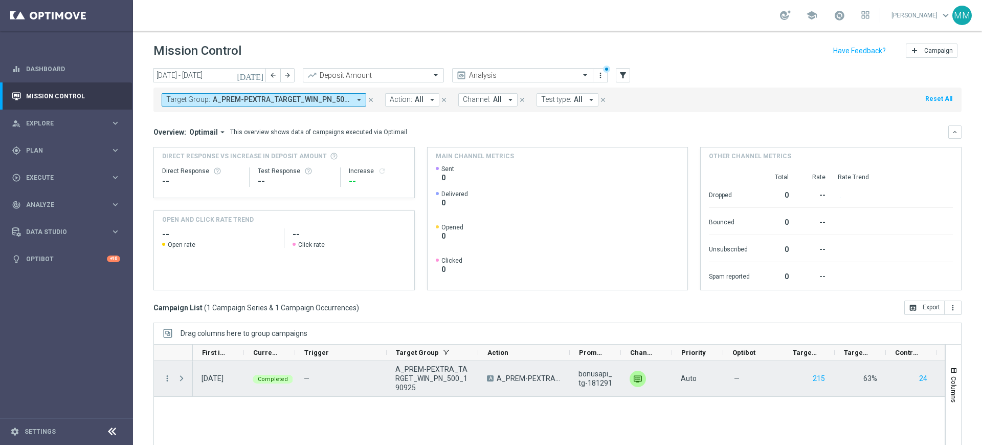
click at [166, 384] on div "more_vert" at bounding box center [163, 378] width 18 height 35
click at [166, 380] on icon "more_vert" at bounding box center [167, 378] width 9 height 9
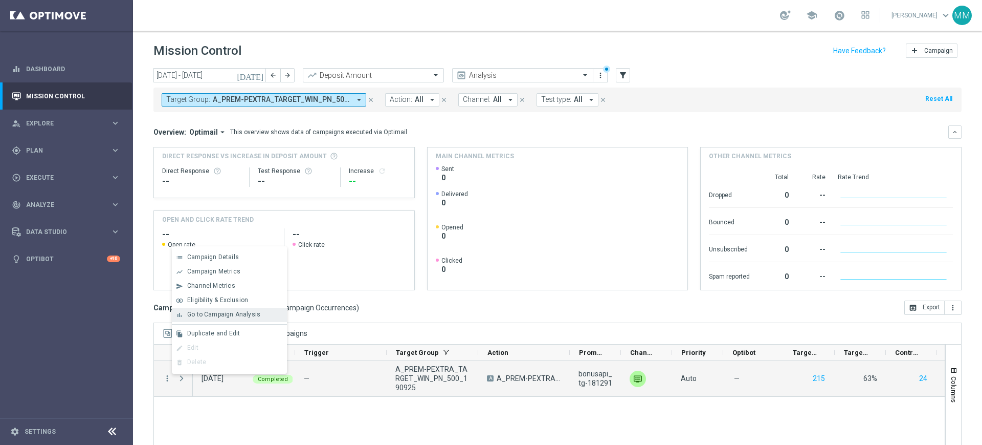
click at [233, 317] on span "Go to Campaign Analysis" at bounding box center [223, 314] width 73 height 7
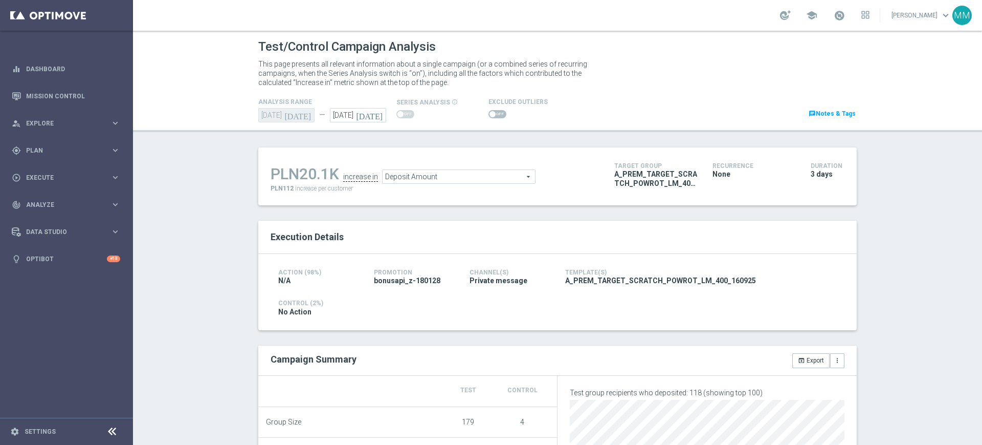
click at [428, 173] on span "Deposit Amount" at bounding box center [459, 176] width 152 height 13
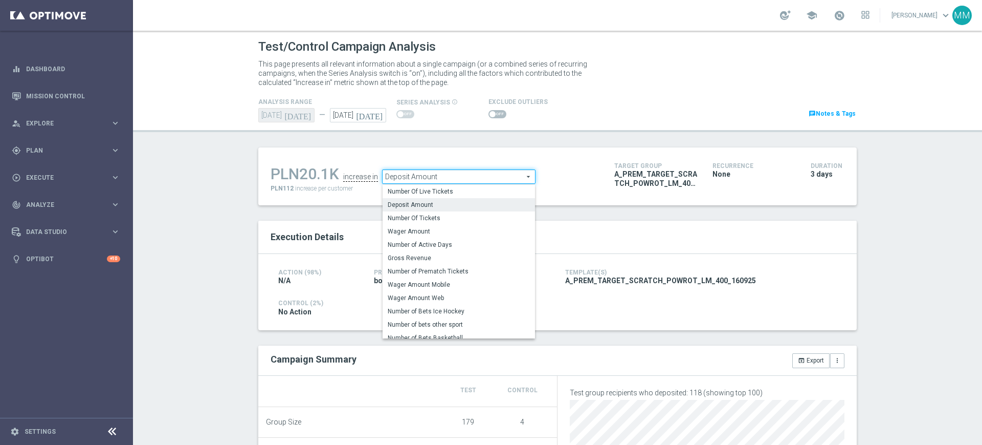
click at [411, 160] on ul "PLN20.1K increase in Deposit Amount Deposit Amount arrow_drop_down search Numbe…" at bounding box center [435, 172] width 334 height 24
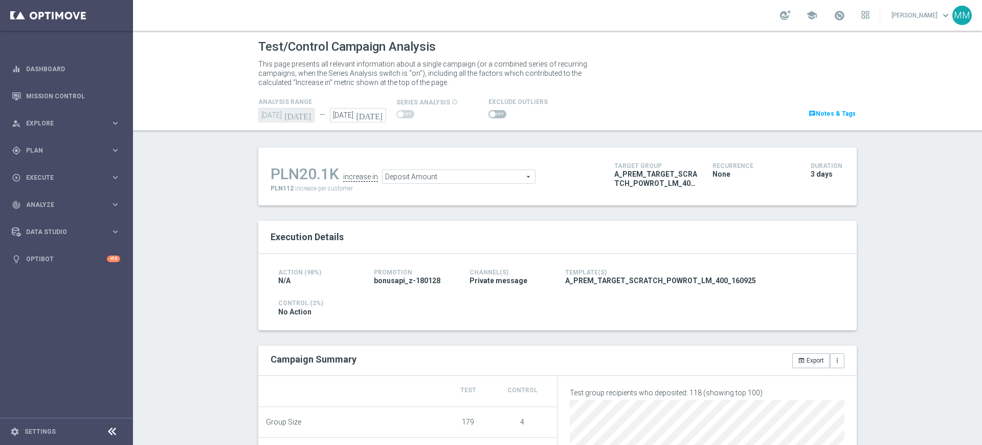
click at [489, 108] on div at bounding box center [518, 114] width 59 height 12
click at [481, 114] on div "Exclude Outliers" at bounding box center [583, 108] width 205 height 25
click at [490, 114] on span at bounding box center [493, 114] width 6 height 6
click at [489, 114] on input "checkbox" at bounding box center [498, 114] width 18 height 8
checkbox input "true"
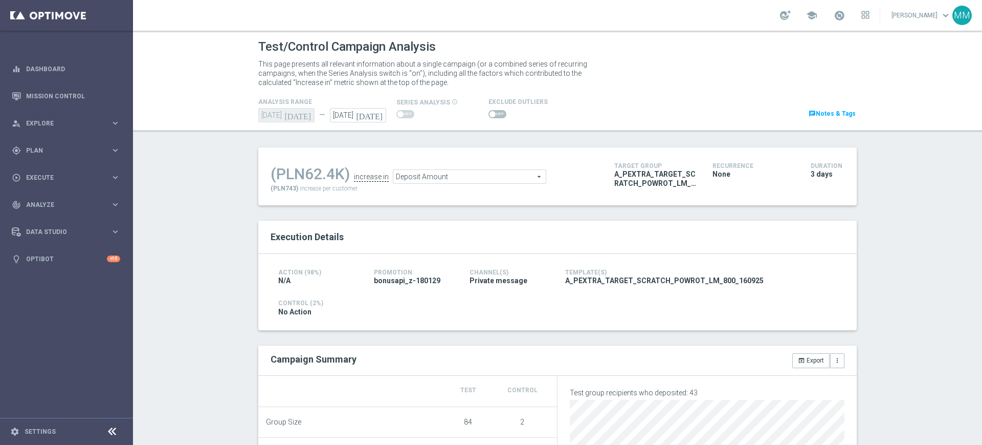
click at [481, 113] on div "Exclude Outliers" at bounding box center [583, 108] width 205 height 25
click at [490, 117] on span at bounding box center [493, 114] width 6 height 6
click at [489, 117] on input "checkbox" at bounding box center [498, 114] width 18 height 8
checkbox input "true"
drag, startPoint x: 494, startPoint y: 114, endPoint x: 485, endPoint y: 120, distance: 11.1
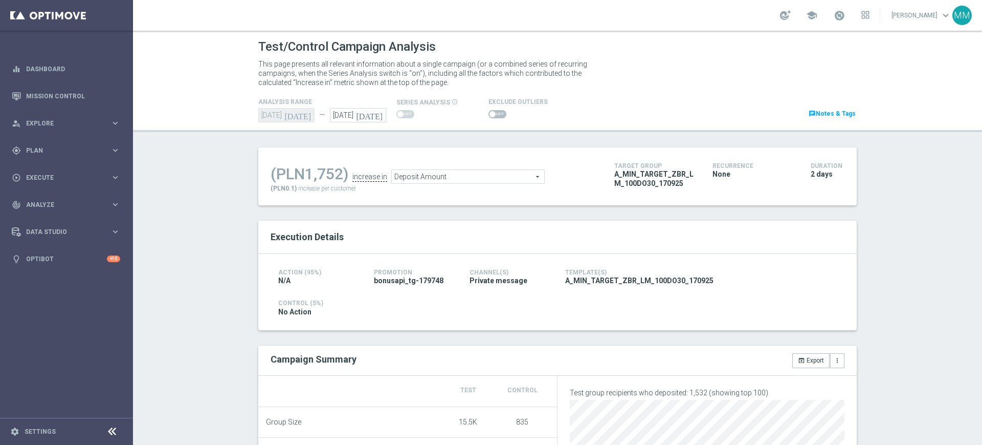
click at [494, 114] on span at bounding box center [498, 114] width 18 height 8
click at [494, 114] on input "checkbox" at bounding box center [498, 114] width 18 height 8
checkbox input "true"
click at [489, 108] on div at bounding box center [518, 114] width 59 height 12
click at [489, 110] on span at bounding box center [498, 114] width 18 height 8
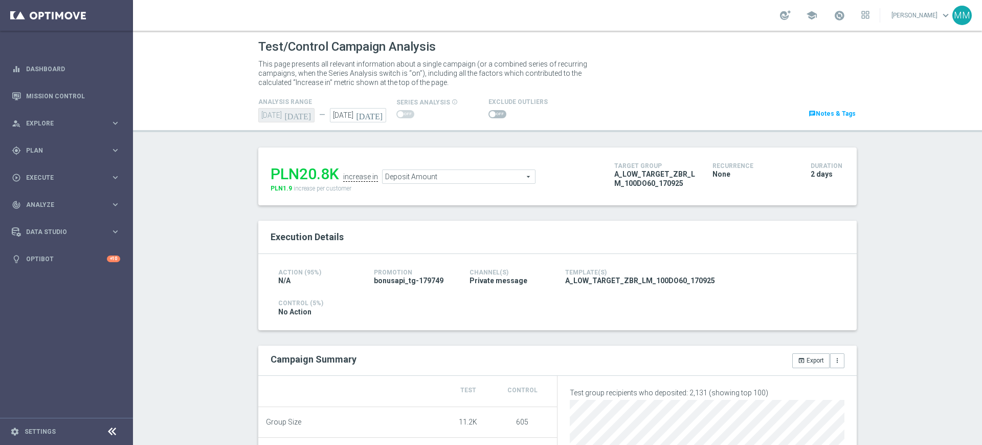
click at [489, 110] on input "checkbox" at bounding box center [498, 114] width 18 height 8
checkbox input "true"
click at [494, 108] on div at bounding box center [518, 114] width 59 height 12
click at [493, 115] on span at bounding box center [498, 114] width 18 height 8
click at [493, 115] on input "checkbox" at bounding box center [498, 114] width 18 height 8
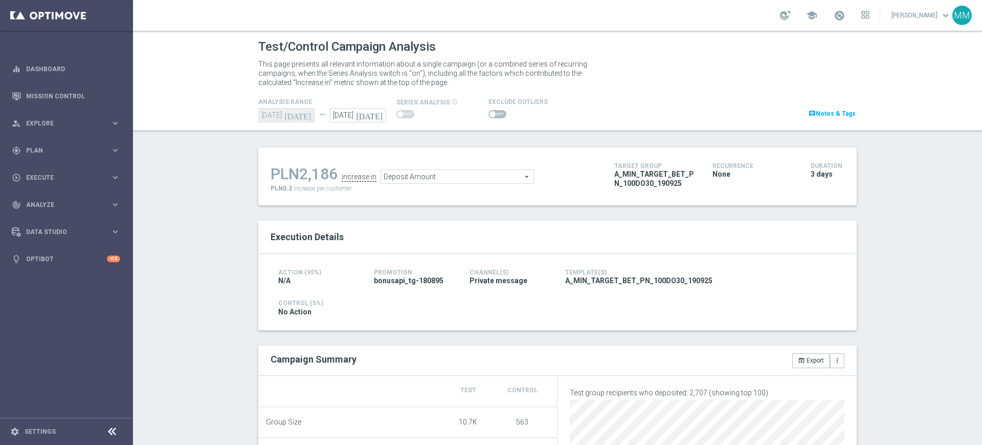
checkbox input "true"
click at [491, 113] on span at bounding box center [498, 114] width 18 height 8
click at [491, 113] on input "checkbox" at bounding box center [498, 114] width 18 height 8
checkbox input "true"
click at [490, 114] on span at bounding box center [493, 114] width 6 height 6
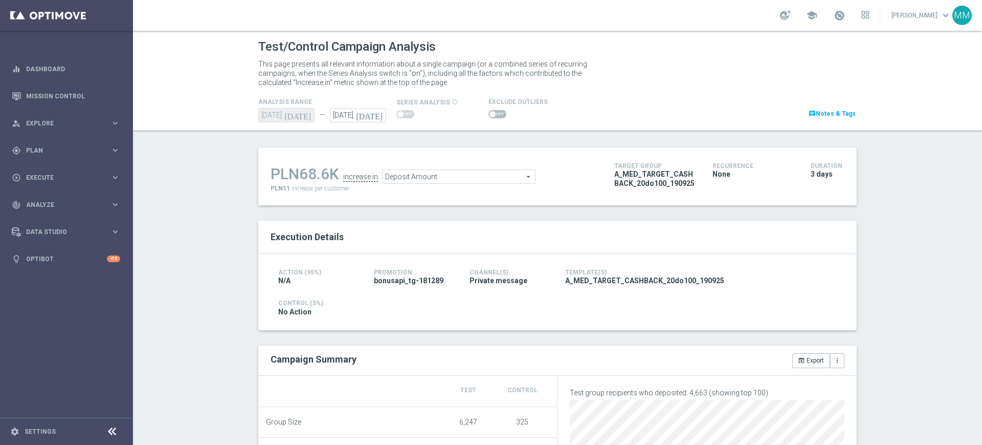
click at [489, 114] on input "checkbox" at bounding box center [498, 114] width 18 height 8
checkbox input "true"
click at [495, 111] on span at bounding box center [498, 114] width 18 height 8
click at [495, 111] on input "checkbox" at bounding box center [498, 114] width 18 height 8
checkbox input "true"
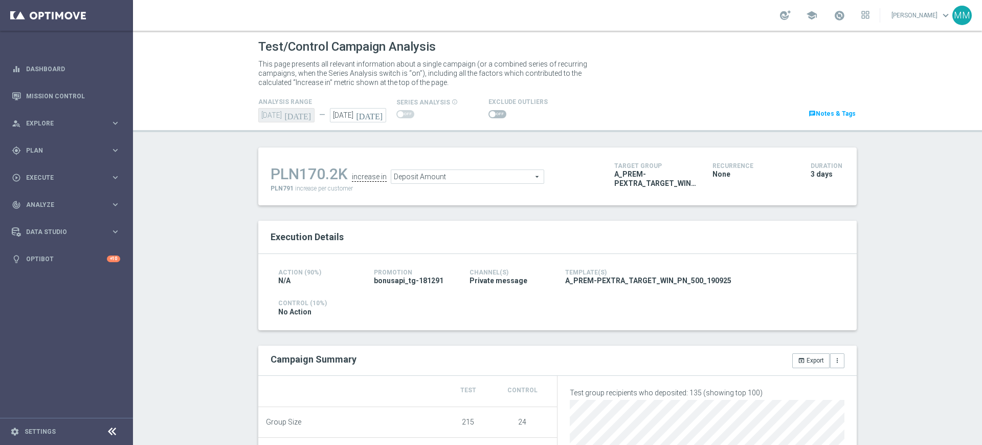
click at [500, 121] on div "analysis range [DATE] [DATE] — [DATE] [DATE] series analysis info_outline" at bounding box center [558, 109] width 614 height 27
click at [494, 117] on span at bounding box center [498, 114] width 18 height 8
click at [494, 117] on input "checkbox" at bounding box center [498, 114] width 18 height 8
checkbox input "true"
